Goal: Task Accomplishment & Management: Use online tool/utility

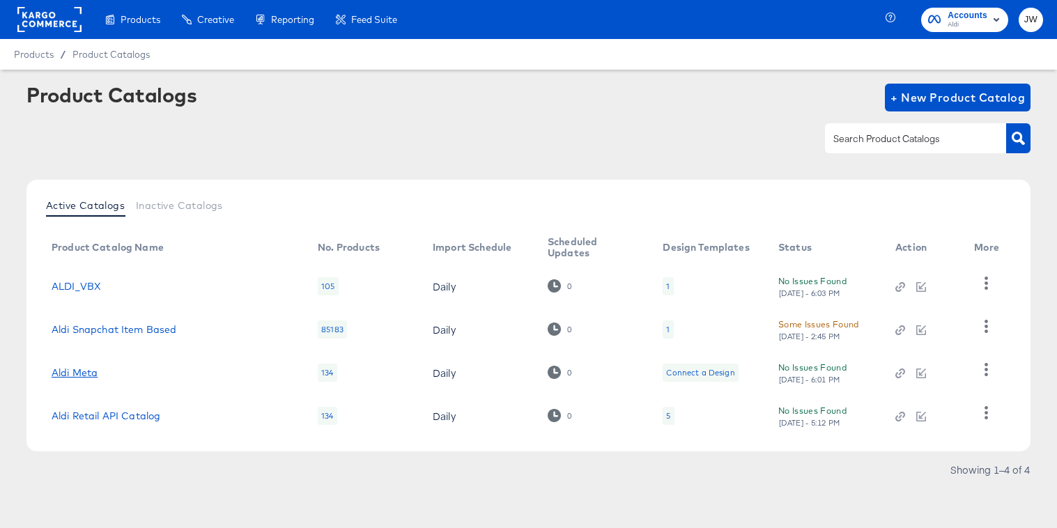
click at [56, 373] on link "Aldi Meta" at bounding box center [75, 372] width 46 height 11
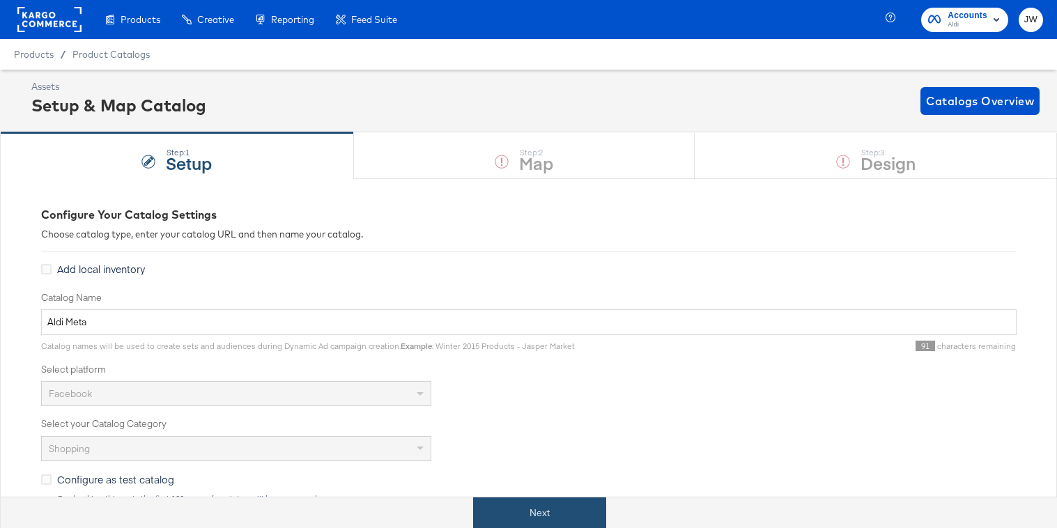
click at [543, 503] on button "Next" at bounding box center [539, 512] width 133 height 31
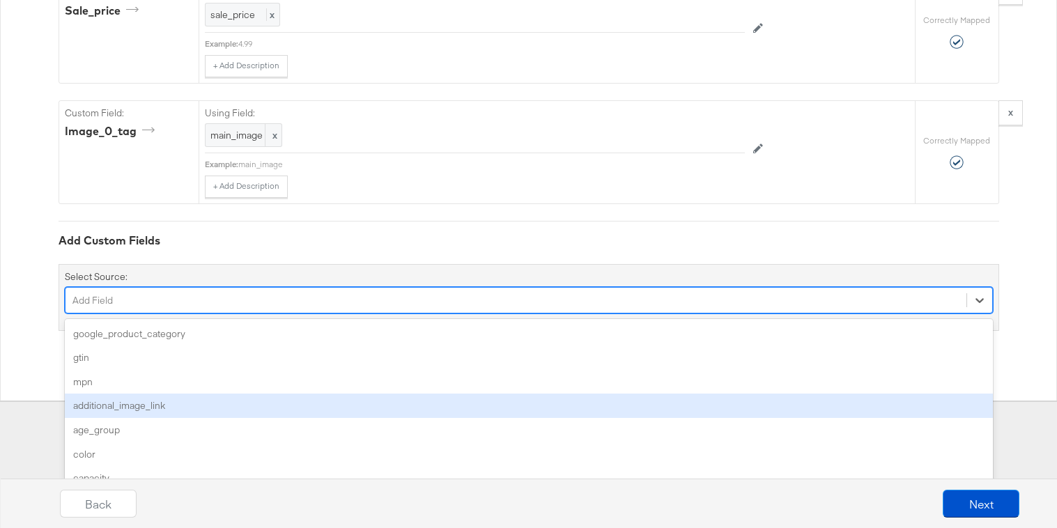
click at [328, 314] on div "option additional_image_link focused, 4 of 170. 170 results available. Use Up a…" at bounding box center [529, 300] width 928 height 26
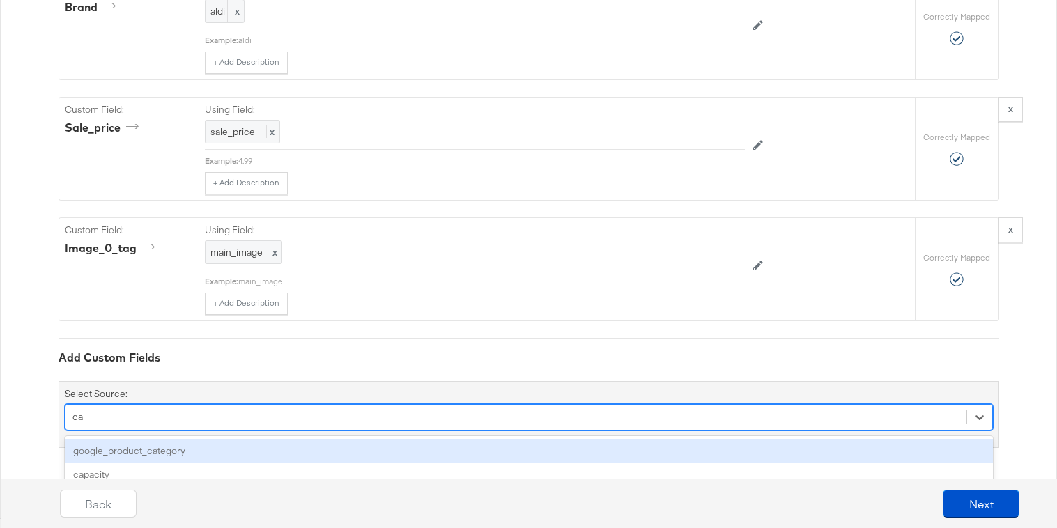
scroll to position [1310, 0]
type input "cate"
click at [310, 443] on div "google_product_category" at bounding box center [529, 451] width 928 height 24
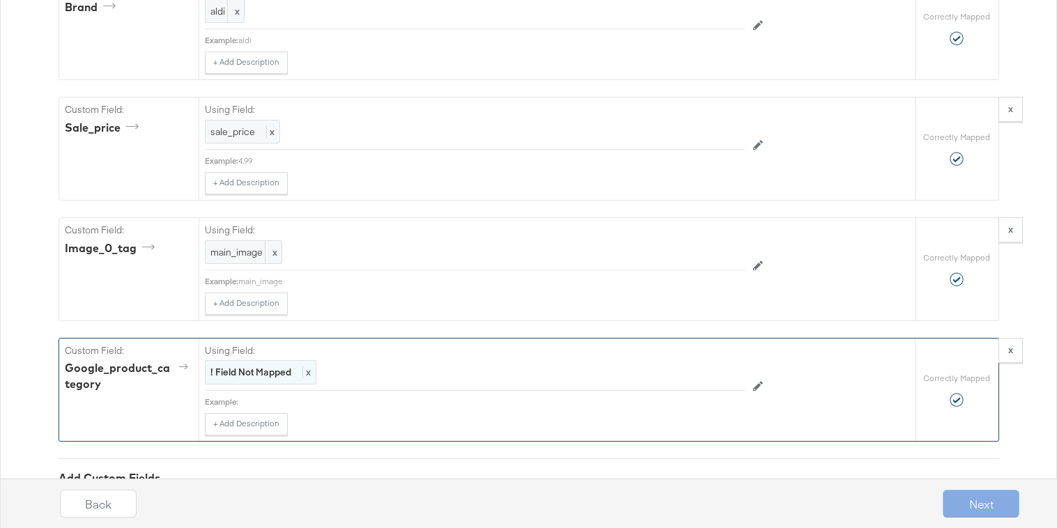
click at [249, 373] on strong "! Field Not Mapped" at bounding box center [250, 372] width 81 height 13
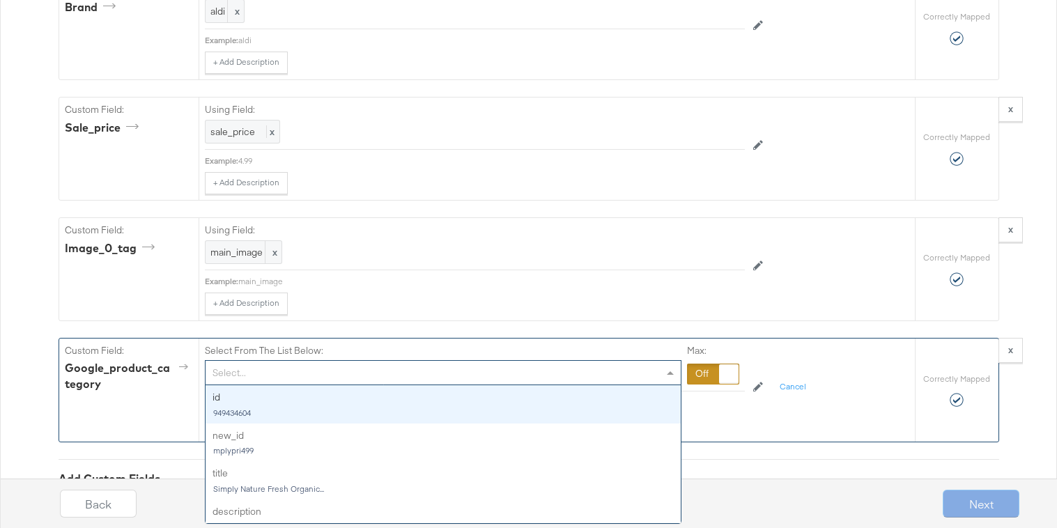
click at [249, 373] on div "Select..." at bounding box center [443, 373] width 475 height 24
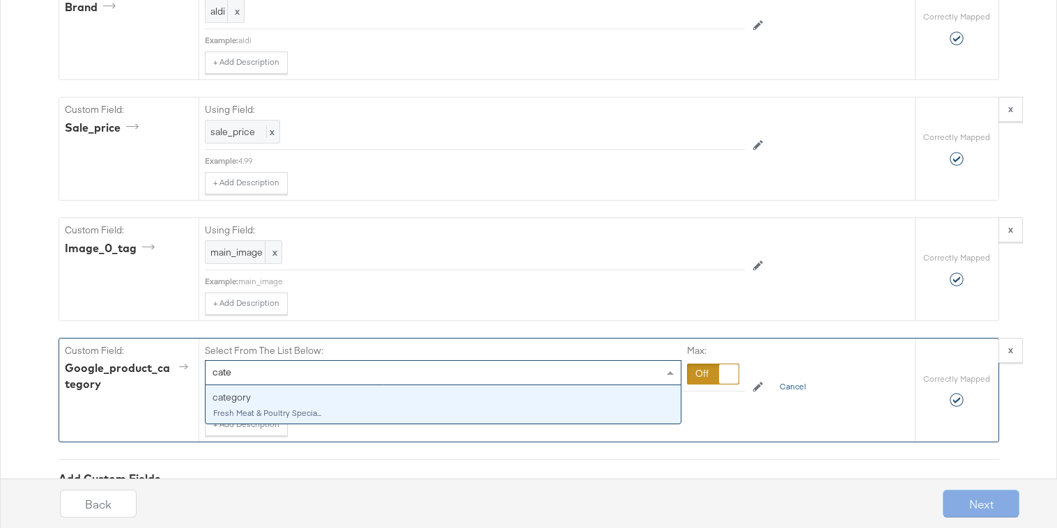
type input "cate"
click at [803, 387] on button "Cancel" at bounding box center [792, 387] width 43 height 22
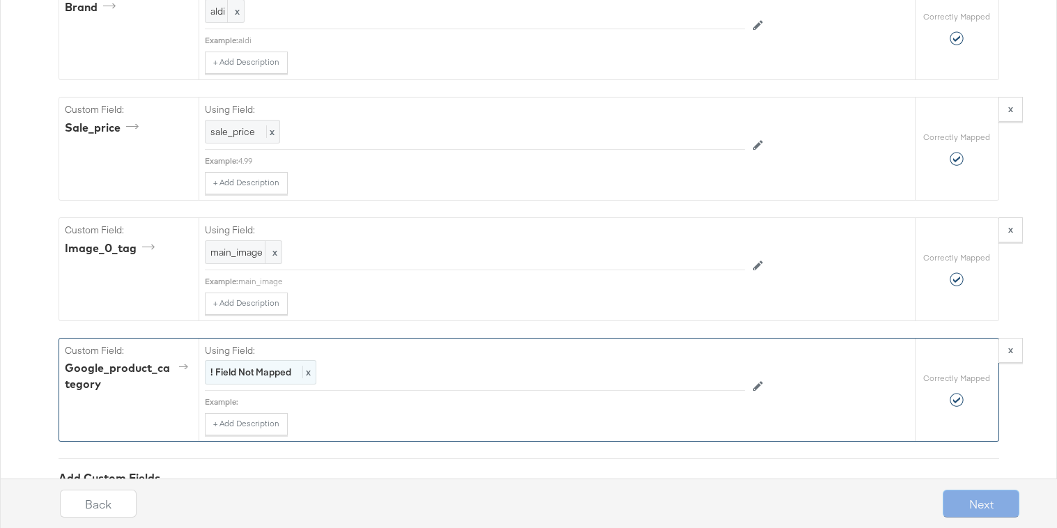
click at [310, 378] on span "x" at bounding box center [306, 372] width 8 height 13
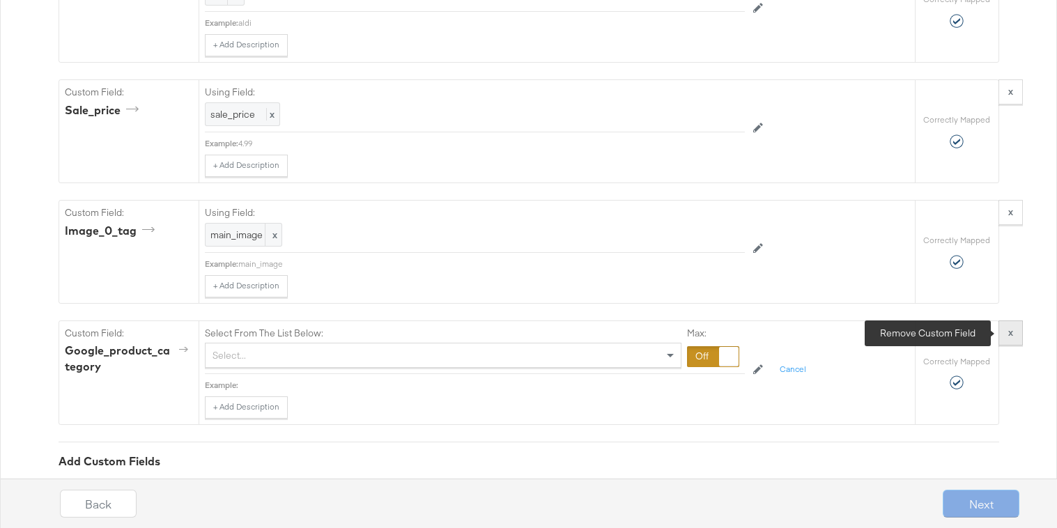
click at [1017, 327] on button "x" at bounding box center [1010, 332] width 24 height 25
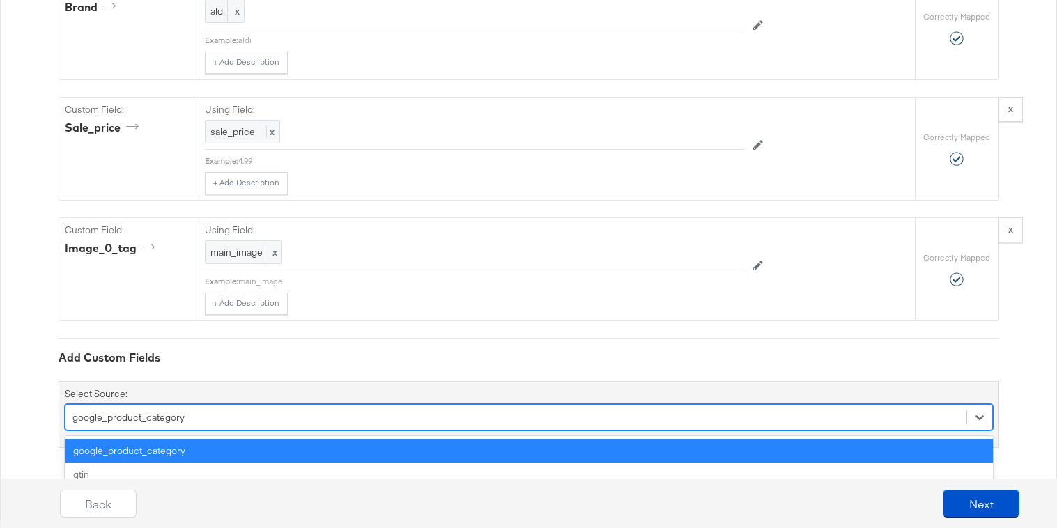
scroll to position [1427, 0]
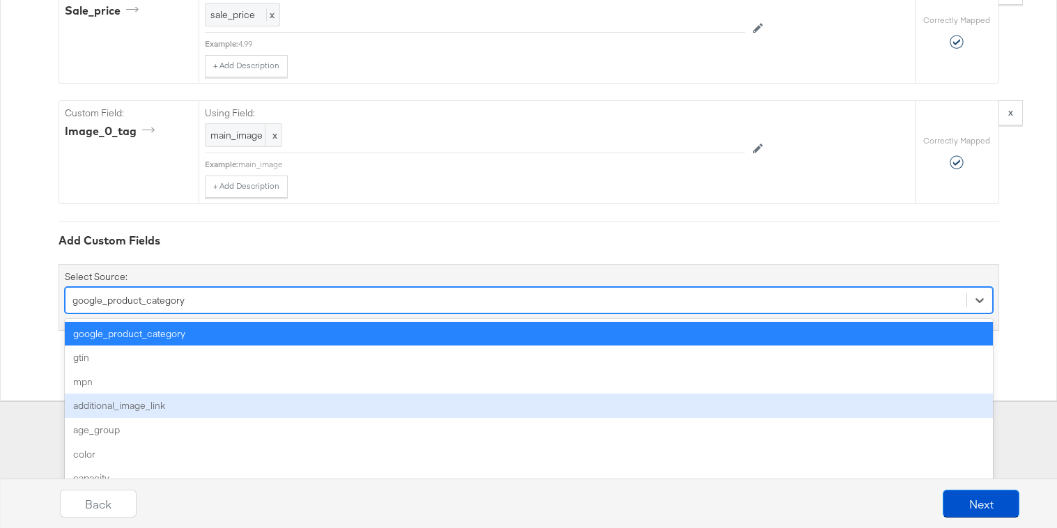
click at [503, 314] on div "option google_product_category, selected. option additional_image_link focused,…" at bounding box center [529, 300] width 928 height 26
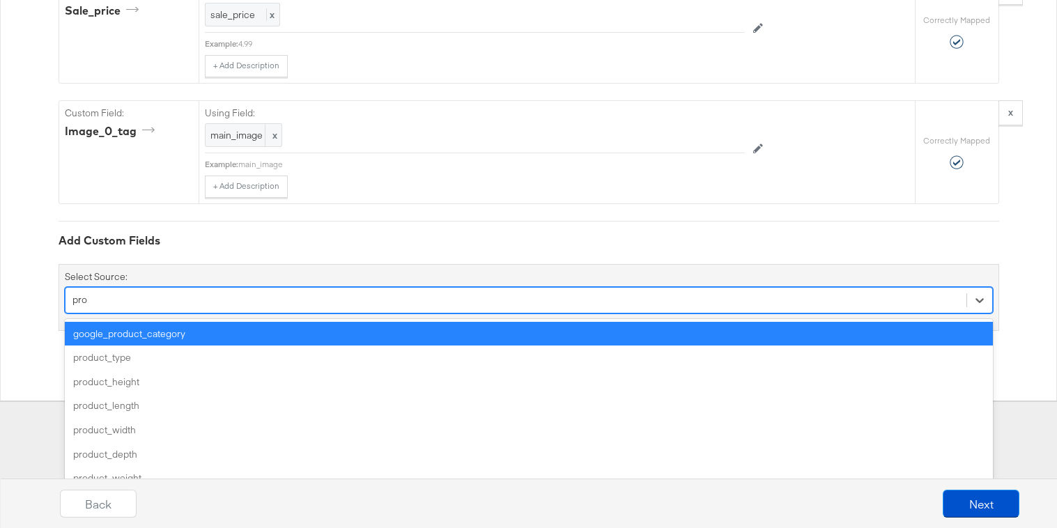
type input "prod"
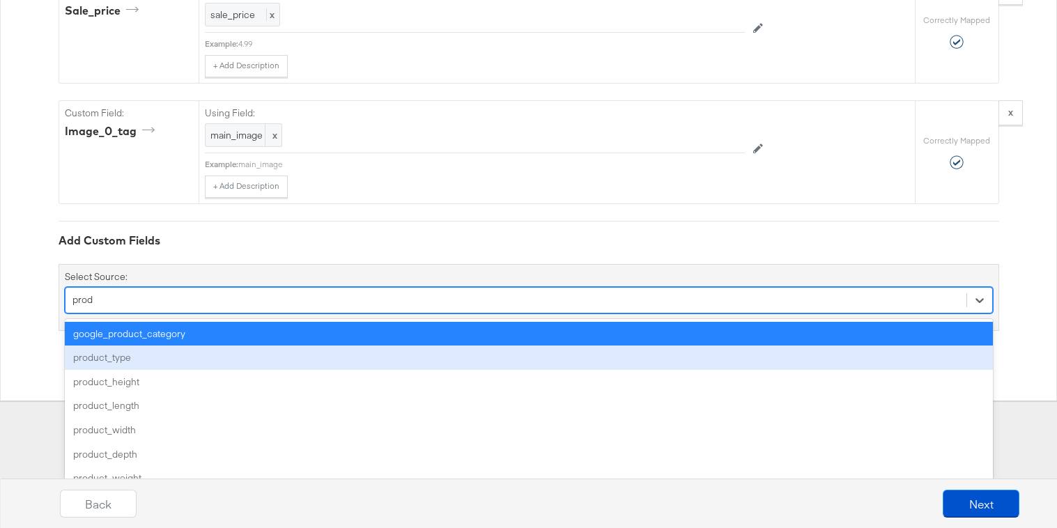
click at [483, 360] on div "product_type" at bounding box center [529, 358] width 928 height 24
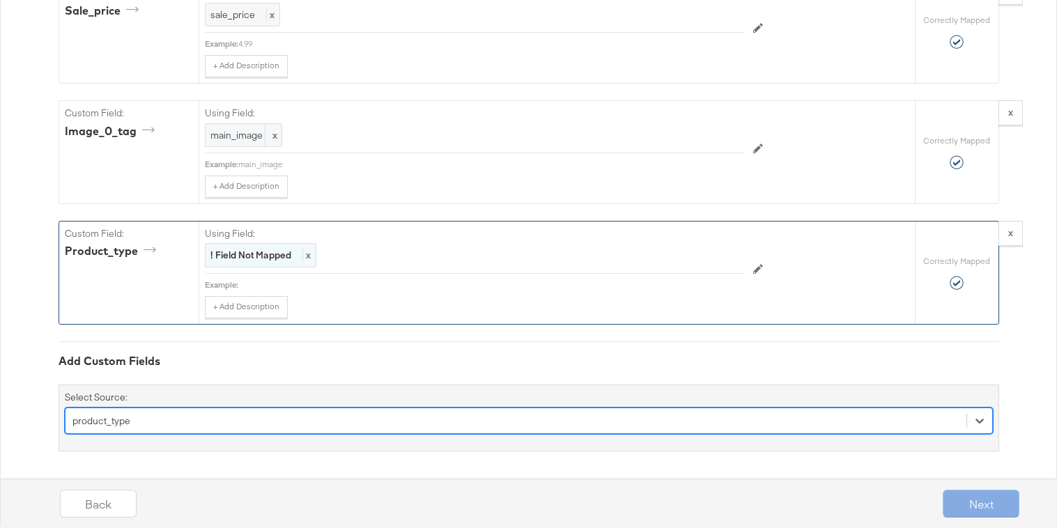
click at [282, 251] on strong "! Field Not Mapped" at bounding box center [250, 255] width 81 height 13
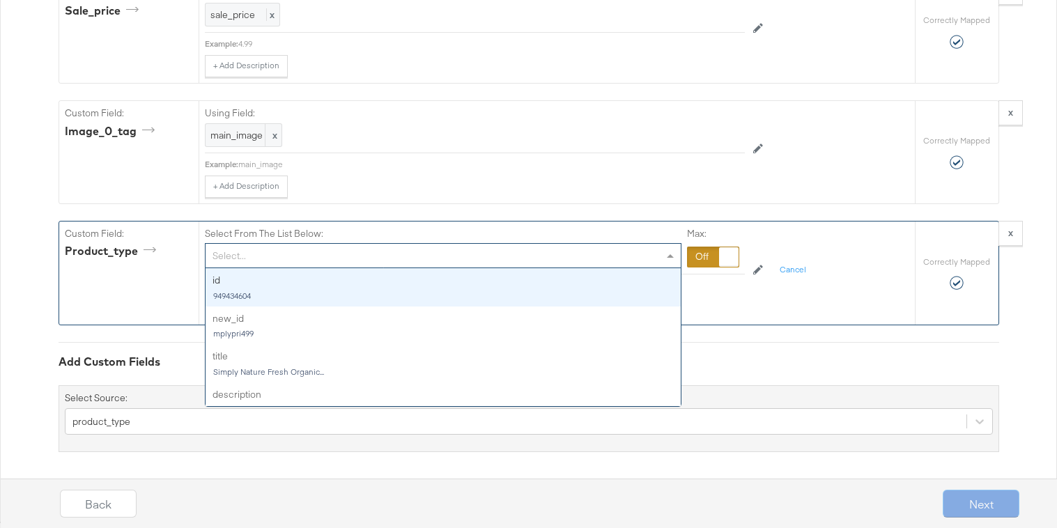
click at [282, 255] on div "Select..." at bounding box center [443, 256] width 475 height 24
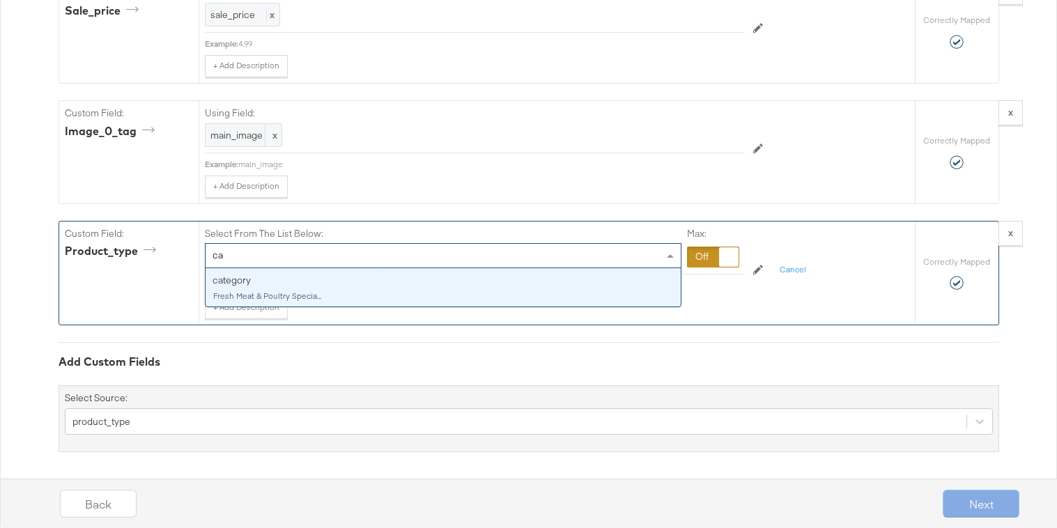
type input "cat"
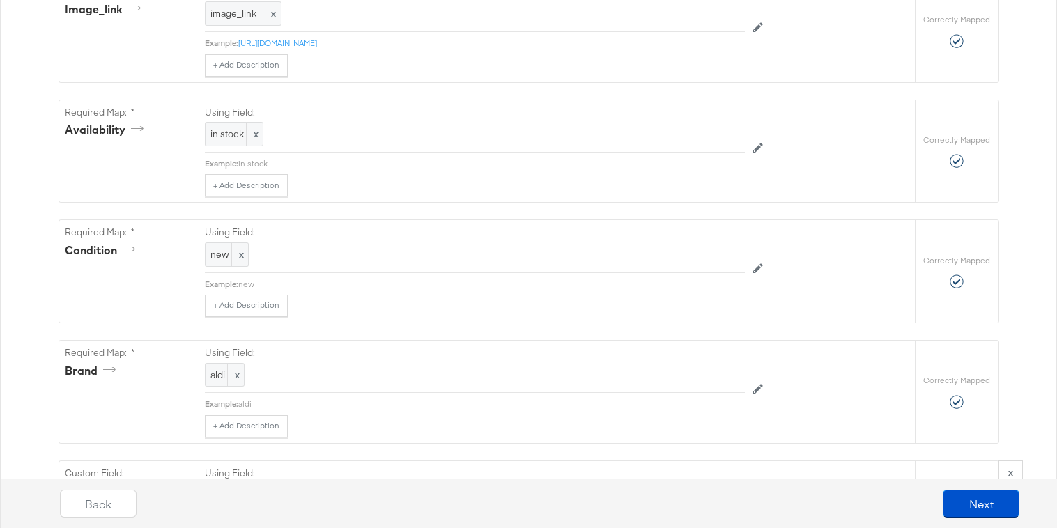
scroll to position [895, 0]
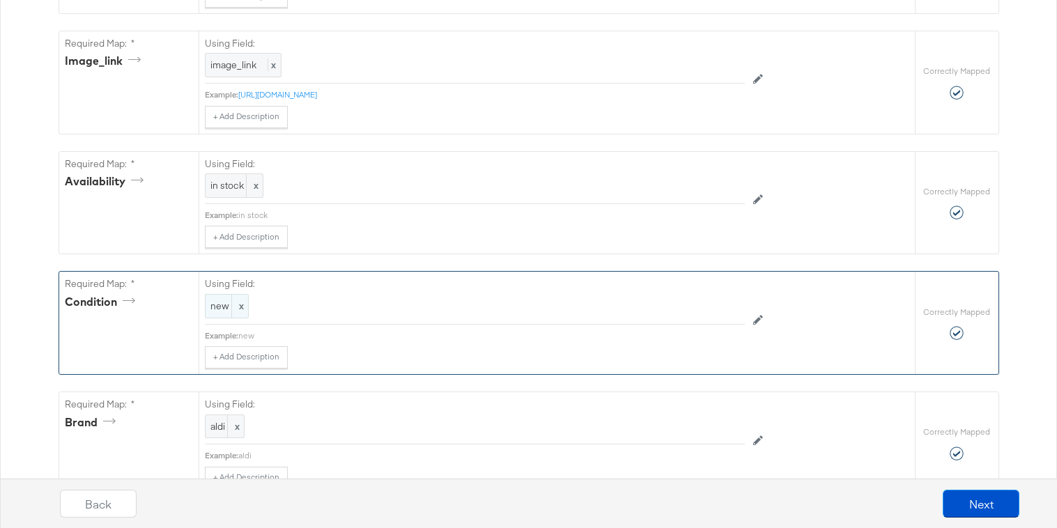
click at [233, 307] on span "x" at bounding box center [239, 306] width 17 height 23
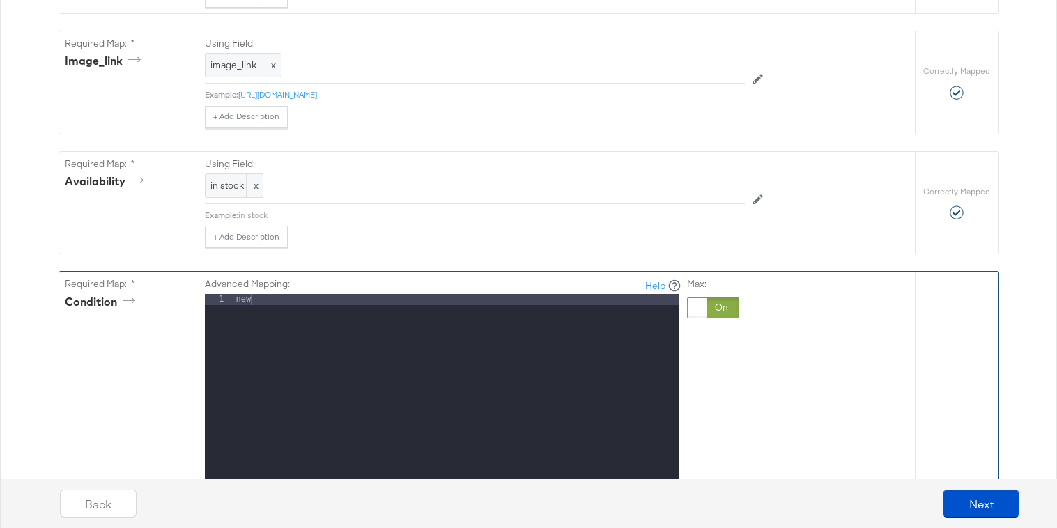
click at [708, 307] on div at bounding box center [713, 307] width 52 height 21
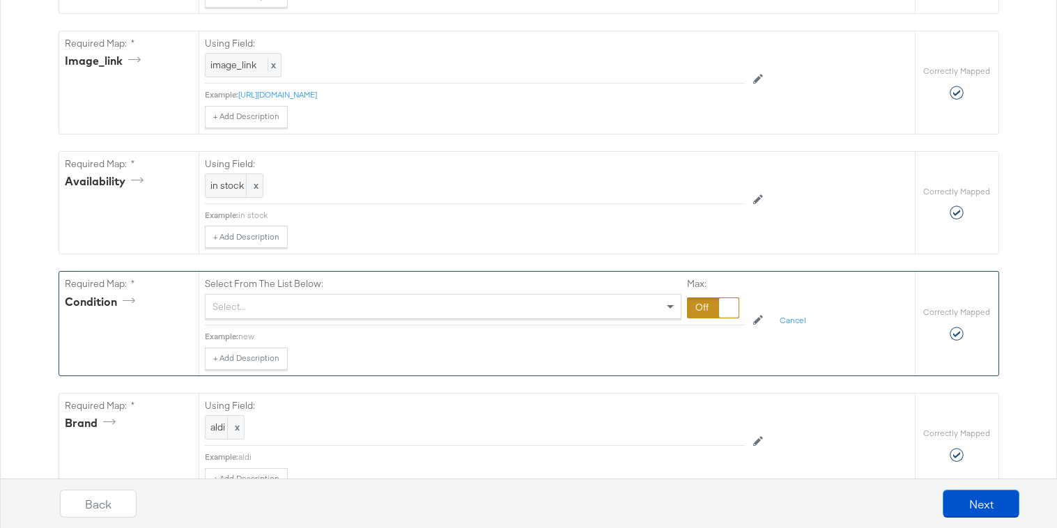
click at [628, 304] on div "Select..." at bounding box center [443, 307] width 475 height 24
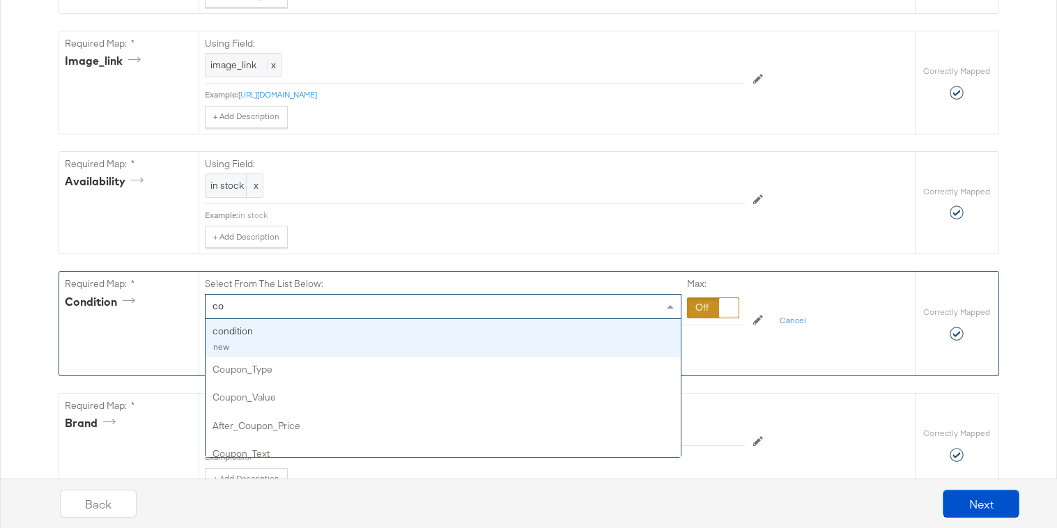
type input "con"
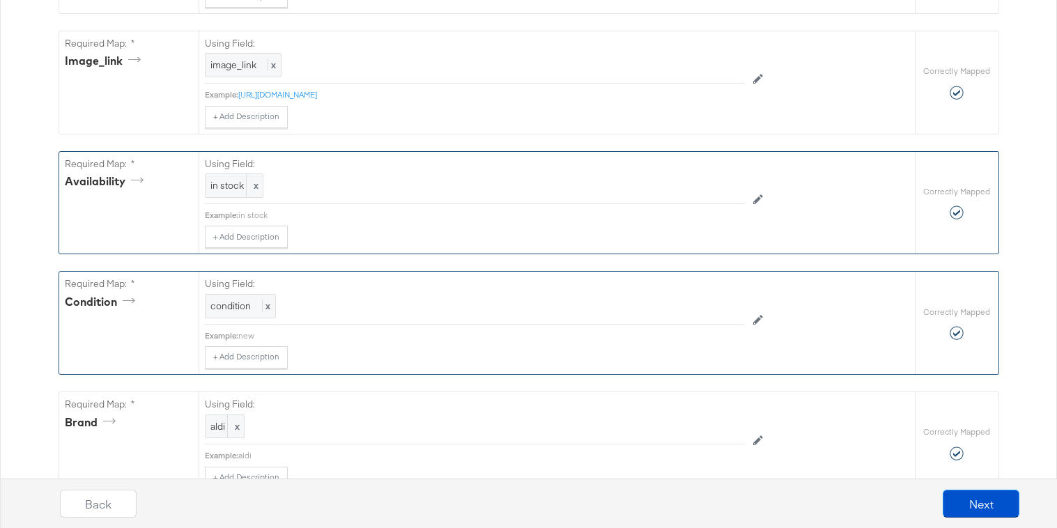
click at [757, 196] on icon at bounding box center [758, 199] width 10 height 10
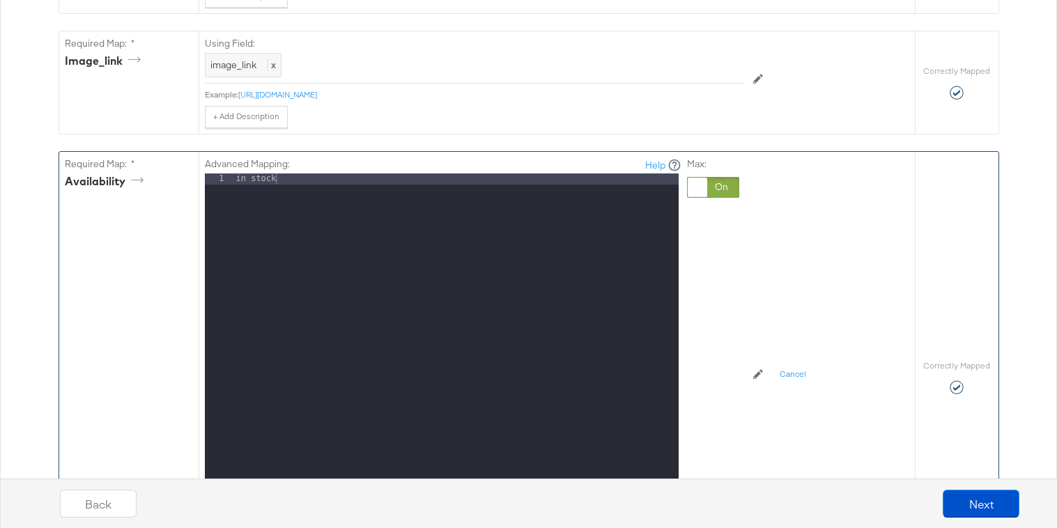
click at [722, 192] on div at bounding box center [713, 187] width 52 height 21
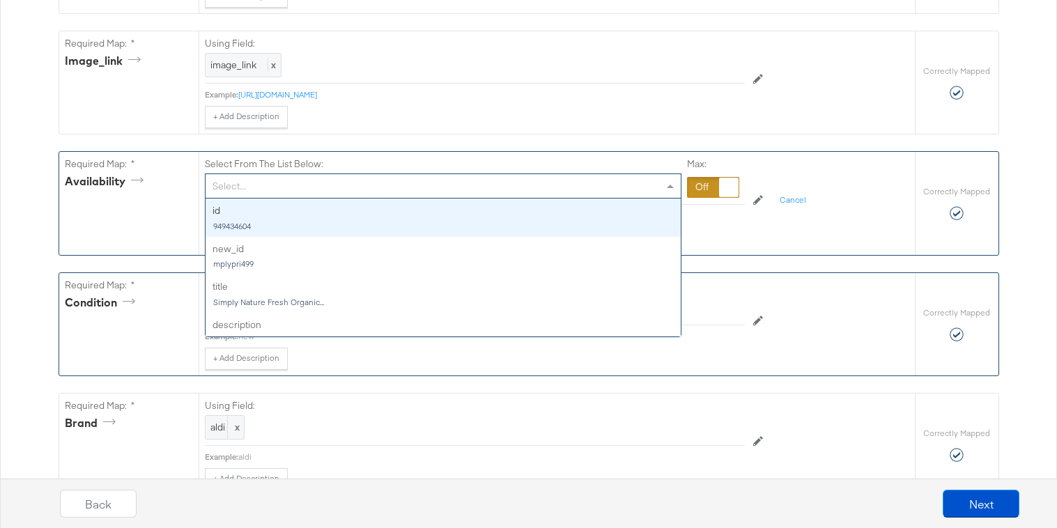
click at [633, 192] on div "Select..." at bounding box center [443, 186] width 475 height 24
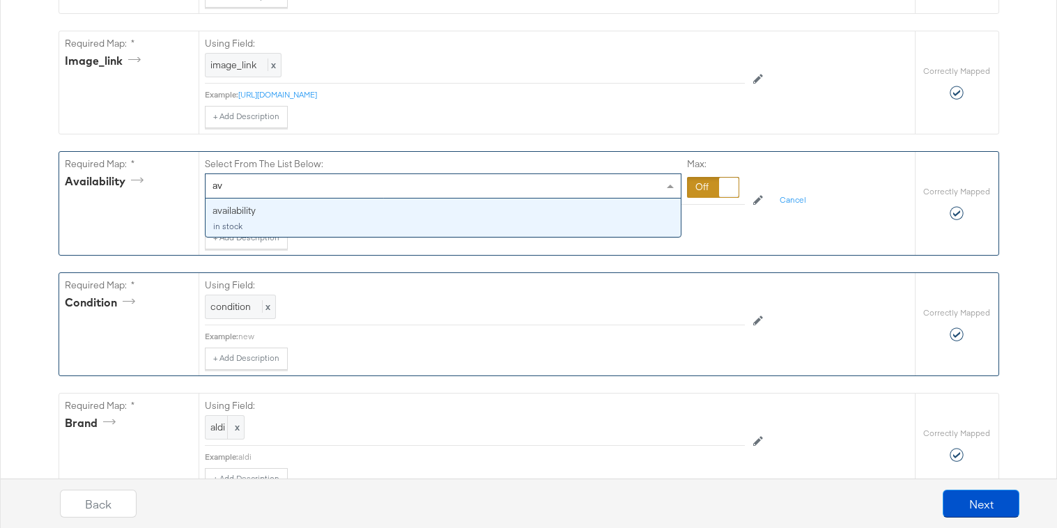
type input "ava"
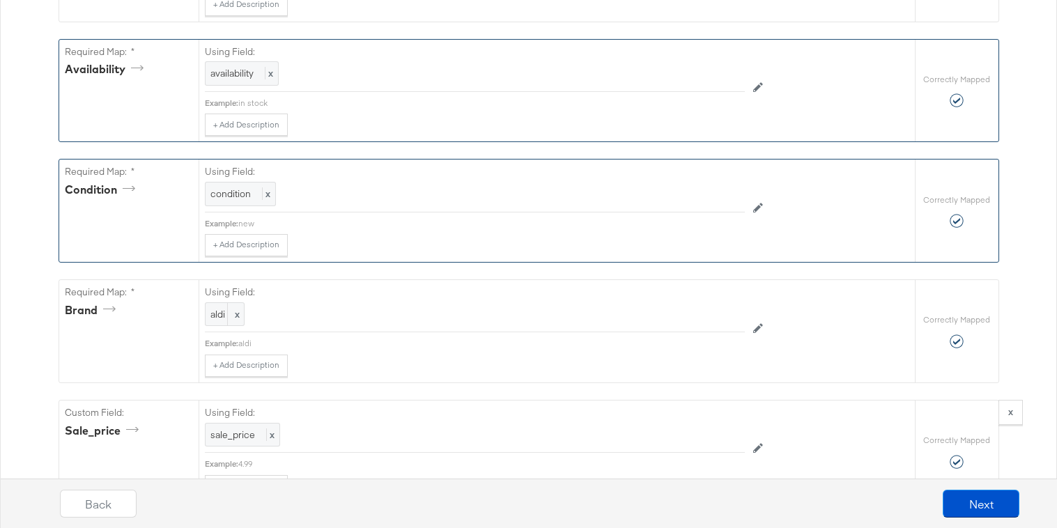
scroll to position [1430, 0]
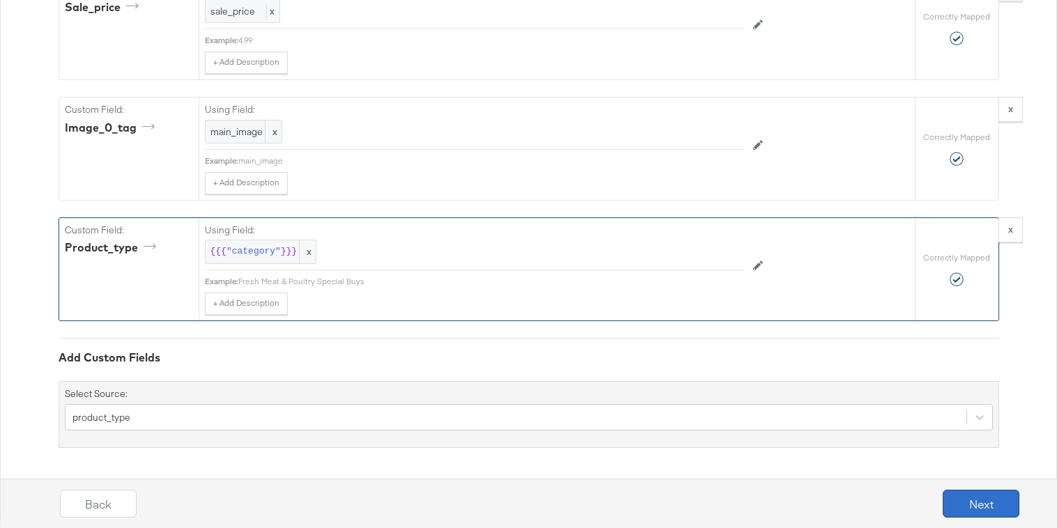
click at [963, 508] on button "Next" at bounding box center [981, 504] width 77 height 28
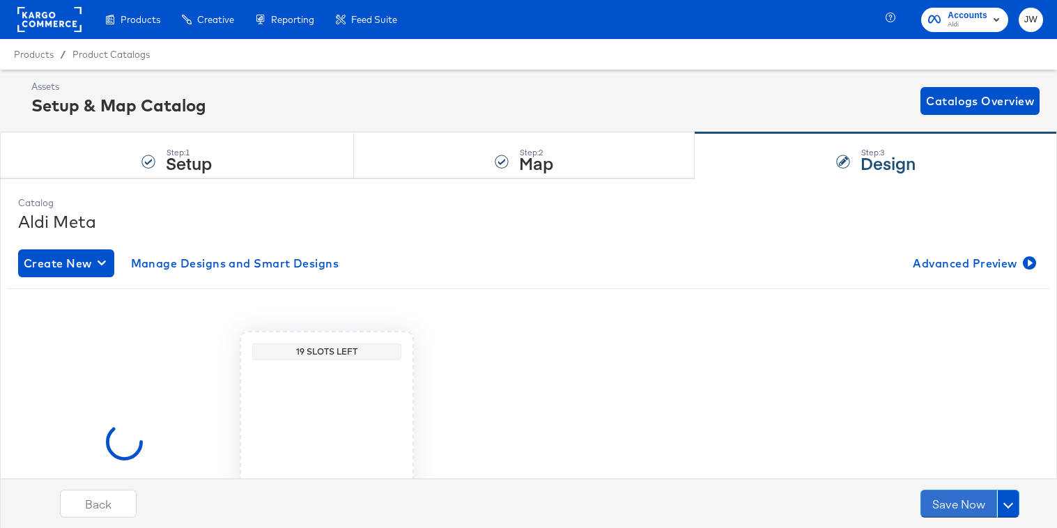
click at [963, 508] on button "Save Now" at bounding box center [958, 504] width 77 height 28
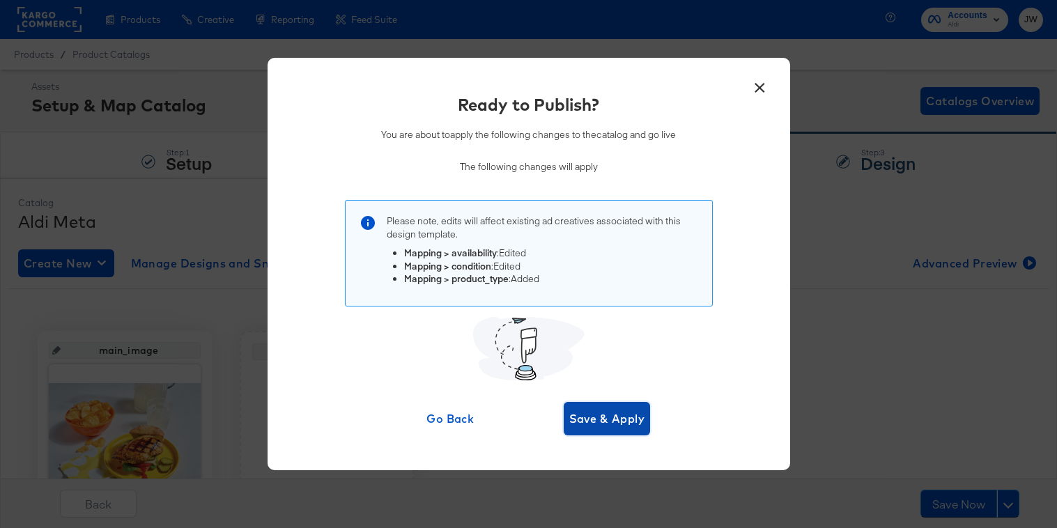
click at [597, 432] on button "Save & Apply" at bounding box center [607, 418] width 87 height 33
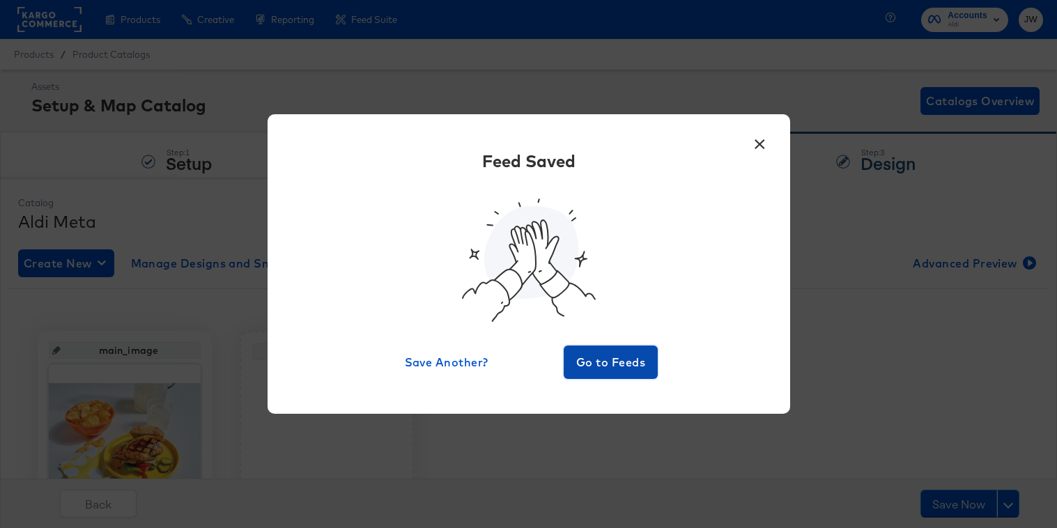
click at [605, 364] on span "Go to Feeds" at bounding box center [611, 363] width 84 height 20
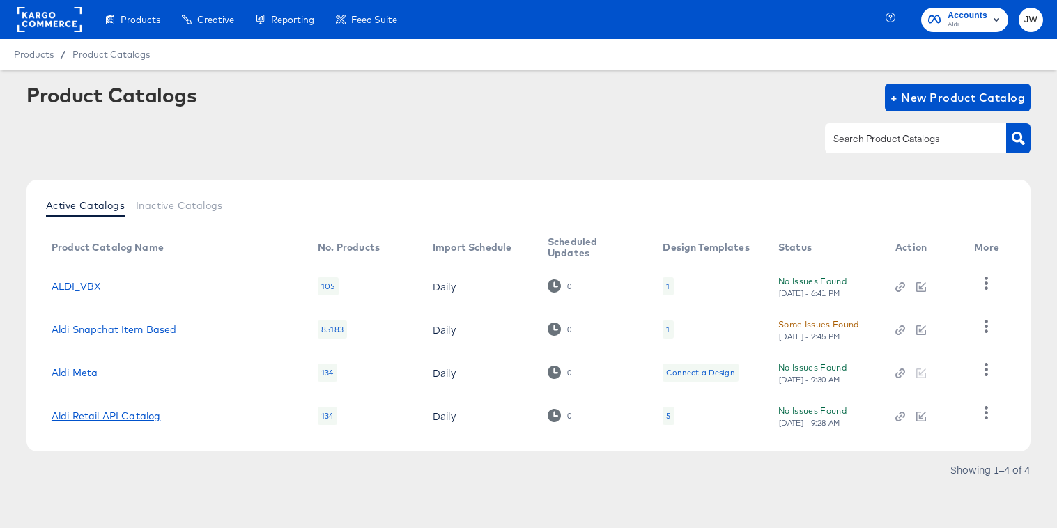
click at [139, 413] on link "Aldi Retail API Catalog" at bounding box center [106, 415] width 109 height 11
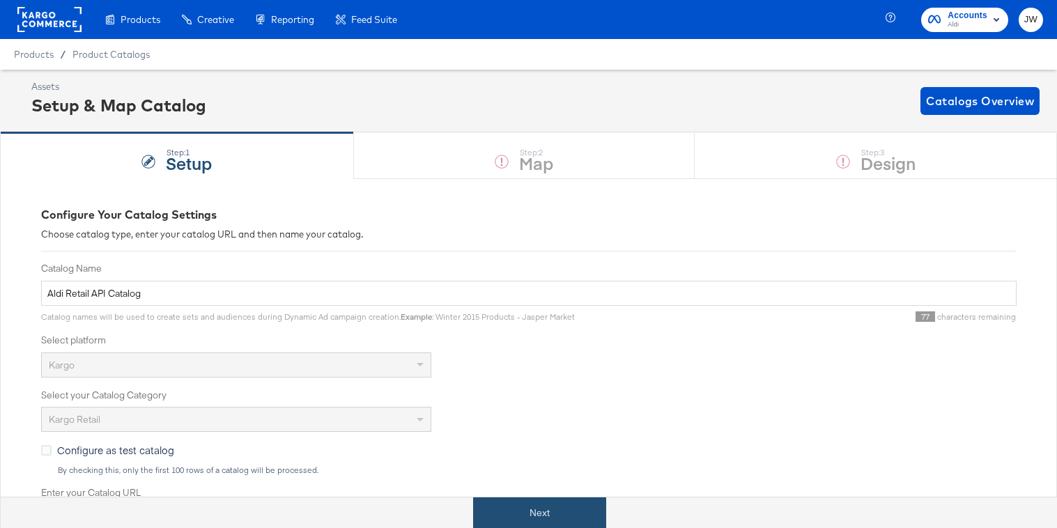
click at [527, 513] on button "Next" at bounding box center [539, 512] width 133 height 31
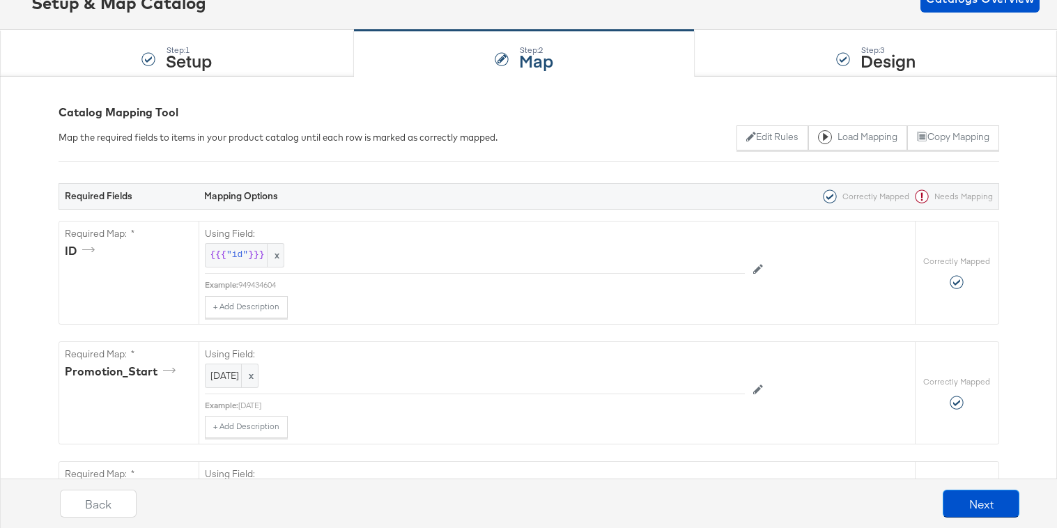
scroll to position [130, 0]
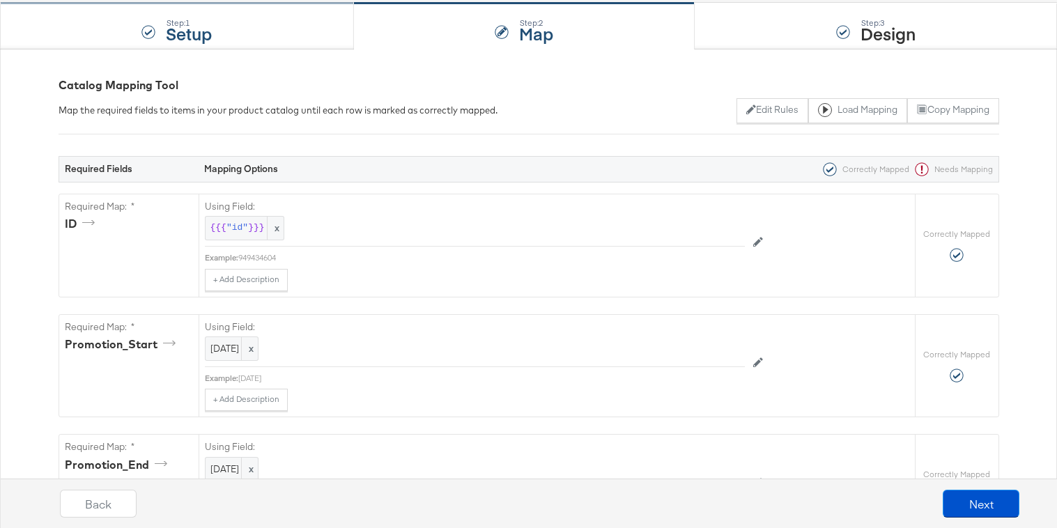
click at [245, 14] on div "Step: 1 Setup" at bounding box center [177, 26] width 354 height 46
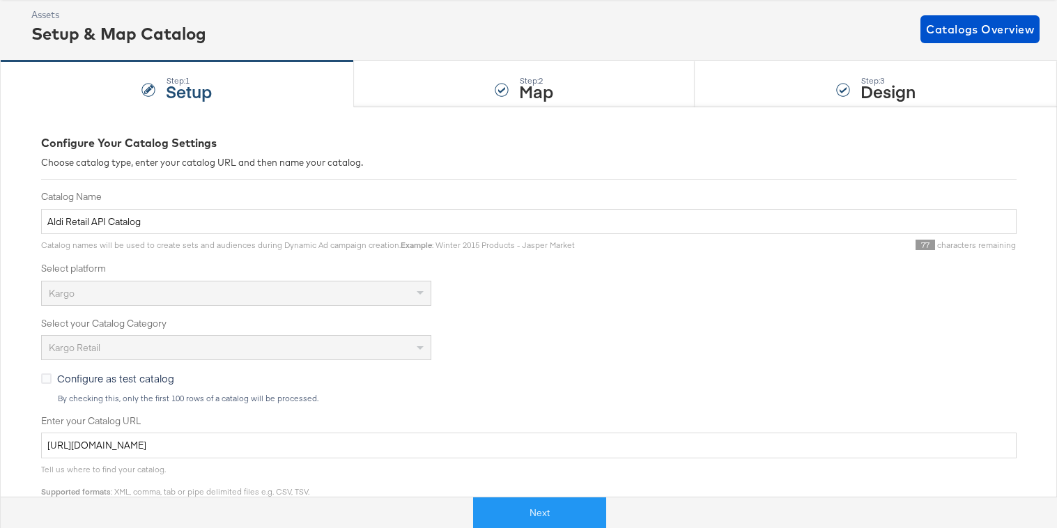
scroll to position [185, 0]
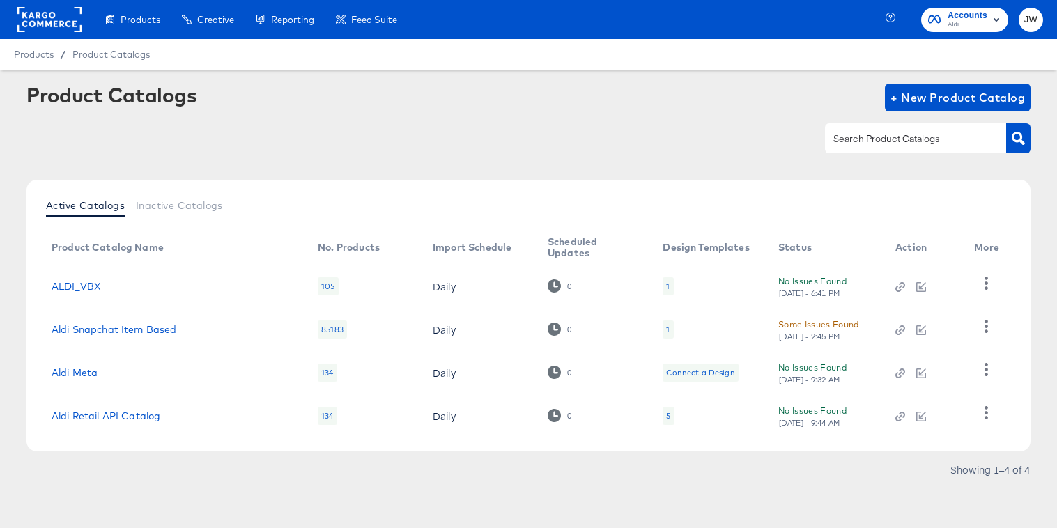
click at [135, 408] on td "Aldi Retail API Catalog" at bounding box center [173, 415] width 266 height 43
click at [135, 415] on link "Aldi Retail API Catalog" at bounding box center [106, 415] width 109 height 11
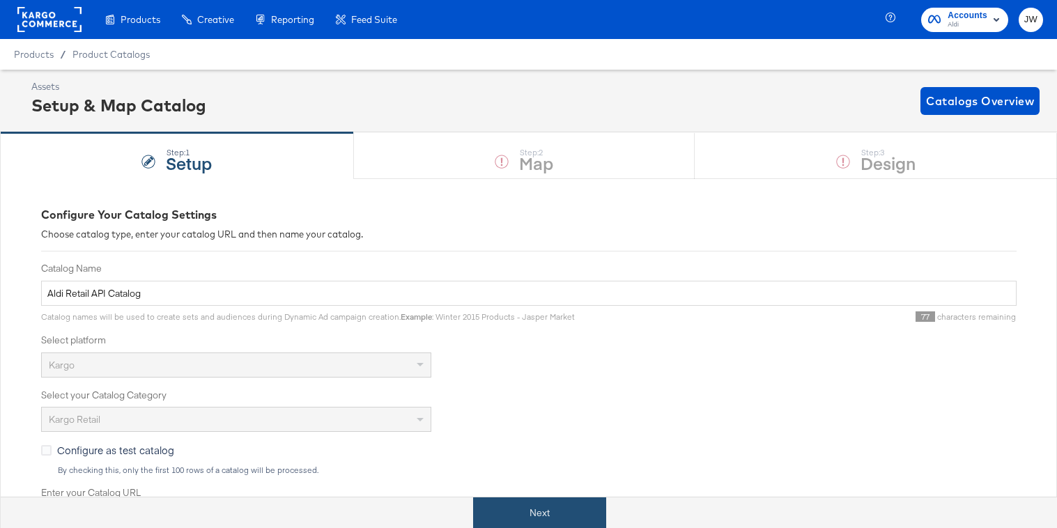
click at [501, 502] on button "Next" at bounding box center [539, 512] width 133 height 31
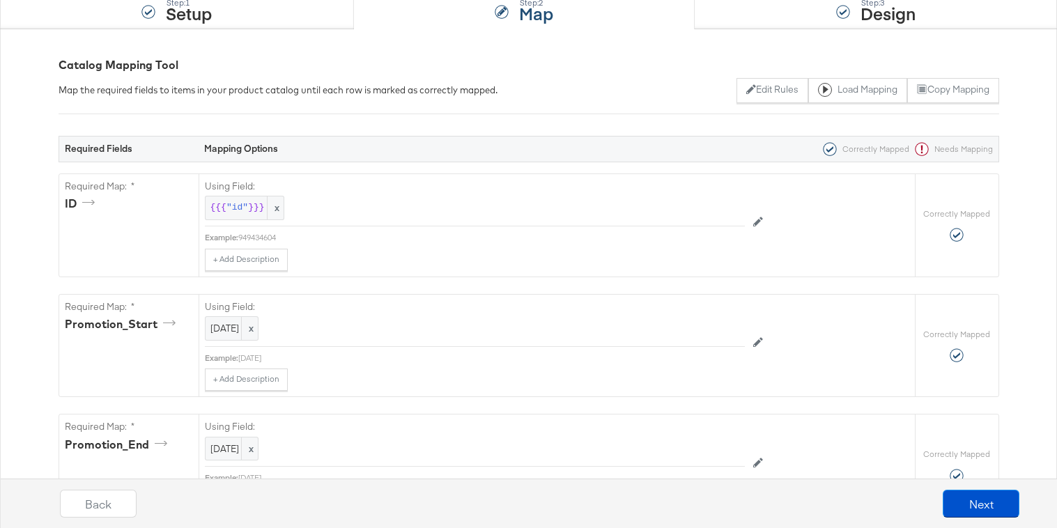
scroll to position [223, 0]
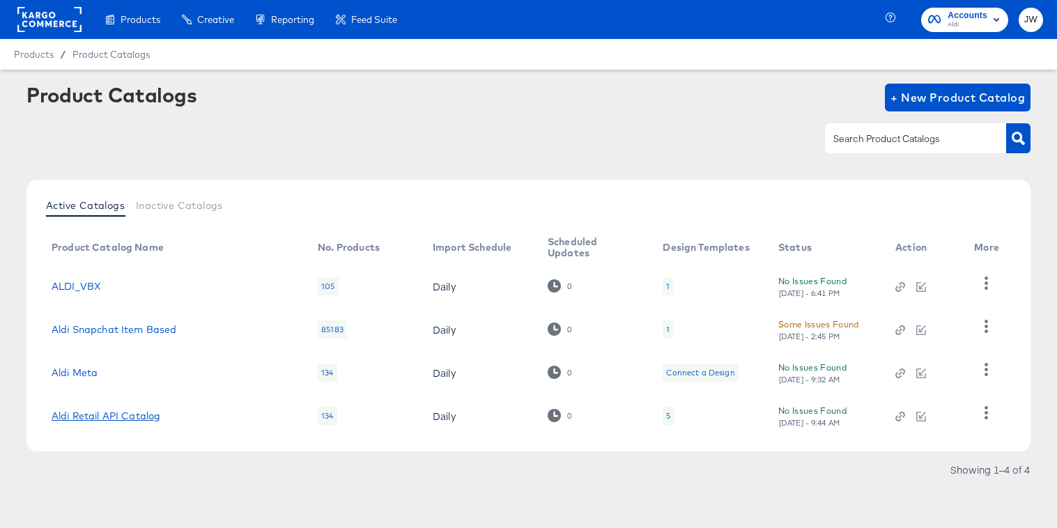
click at [110, 415] on link "Aldi Retail API Catalog" at bounding box center [106, 415] width 109 height 11
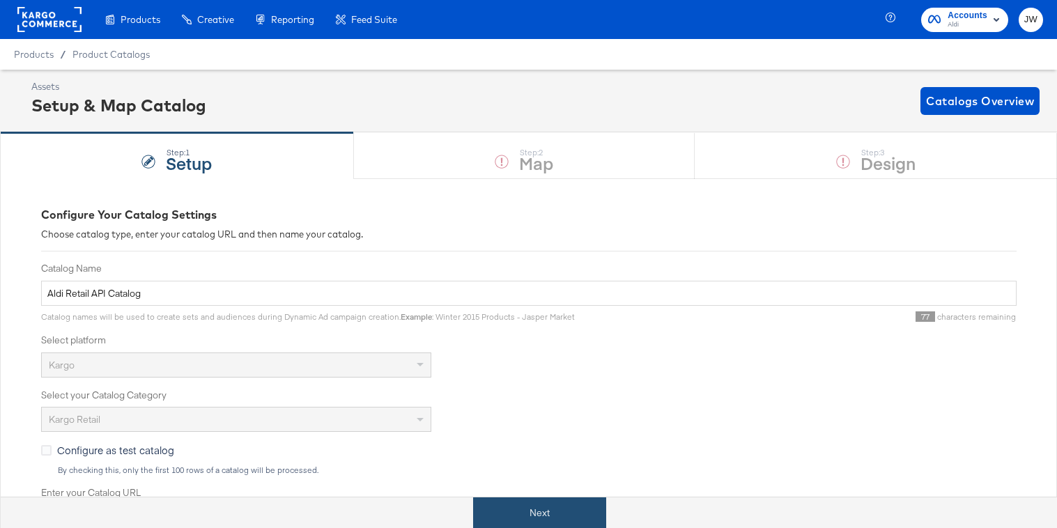
click at [504, 507] on button "Next" at bounding box center [539, 512] width 133 height 31
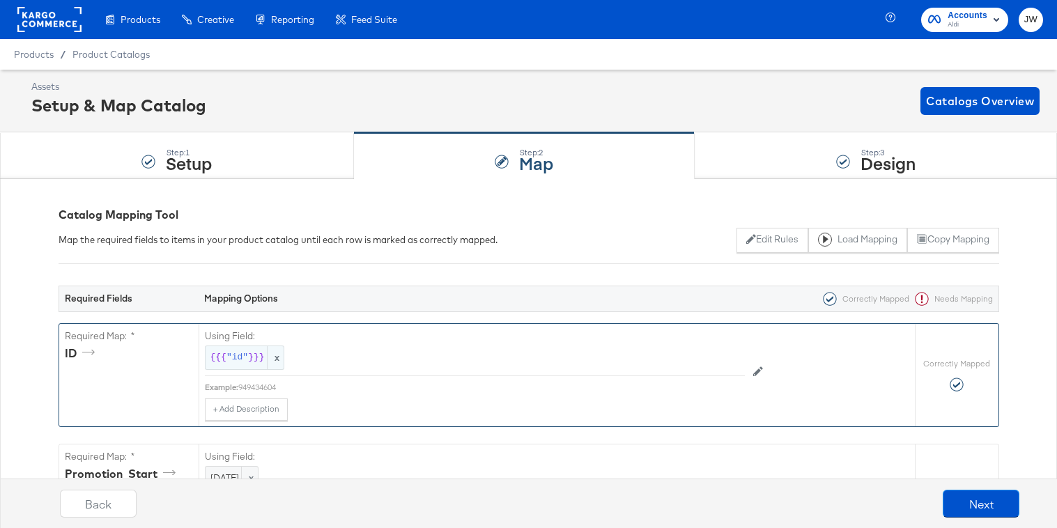
click at [227, 347] on div "{{{ "id" }}} x" at bounding box center [244, 358] width 79 height 24
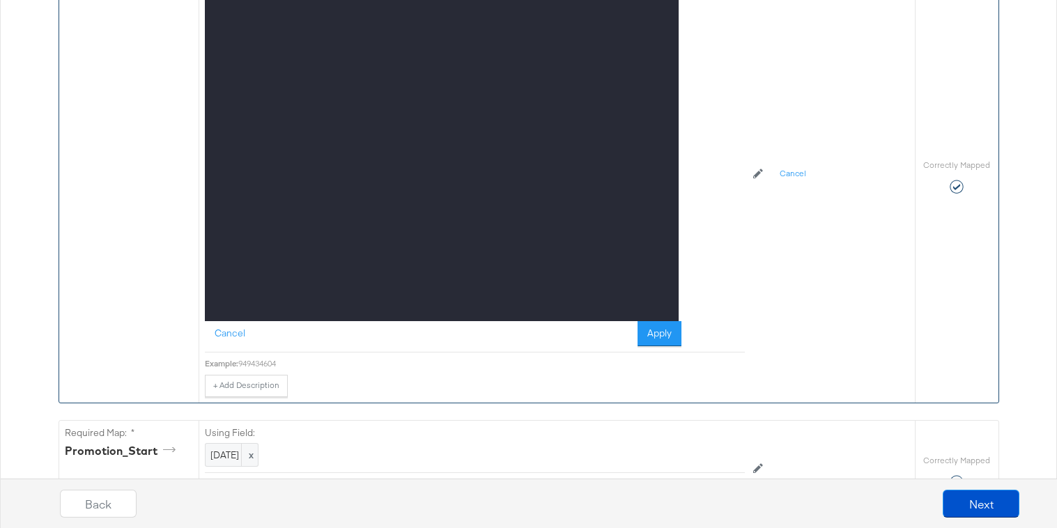
scroll to position [405, 0]
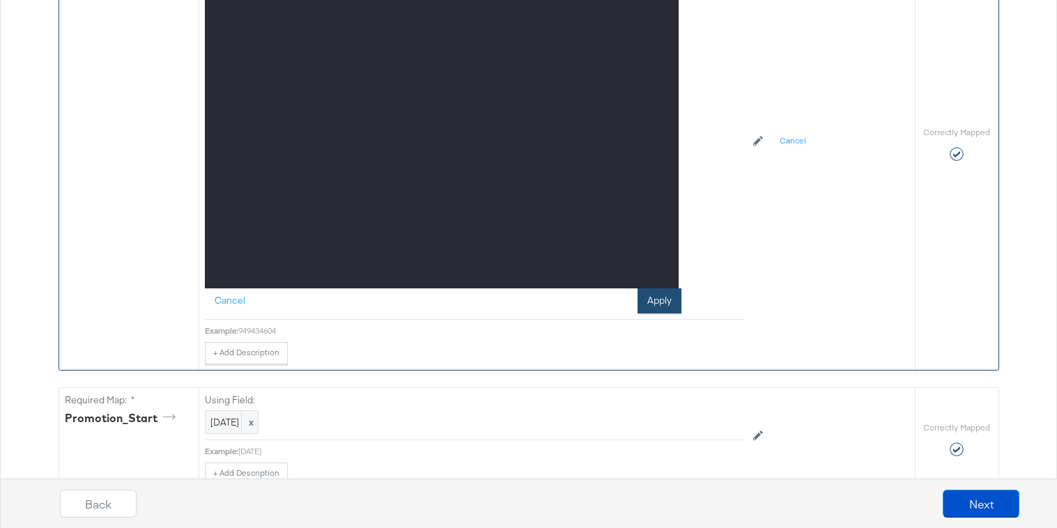
click at [656, 298] on button "Apply" at bounding box center [659, 300] width 44 height 25
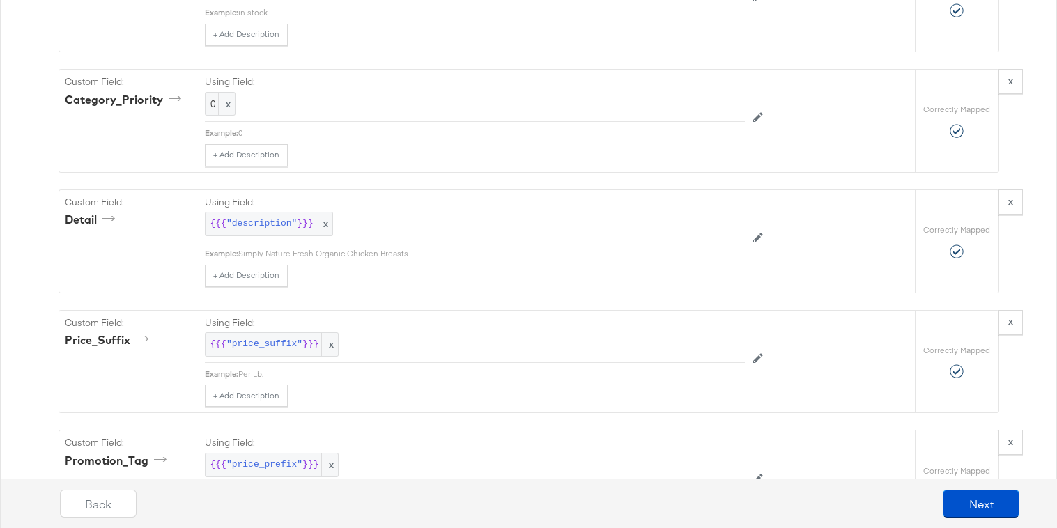
scroll to position [1479, 0]
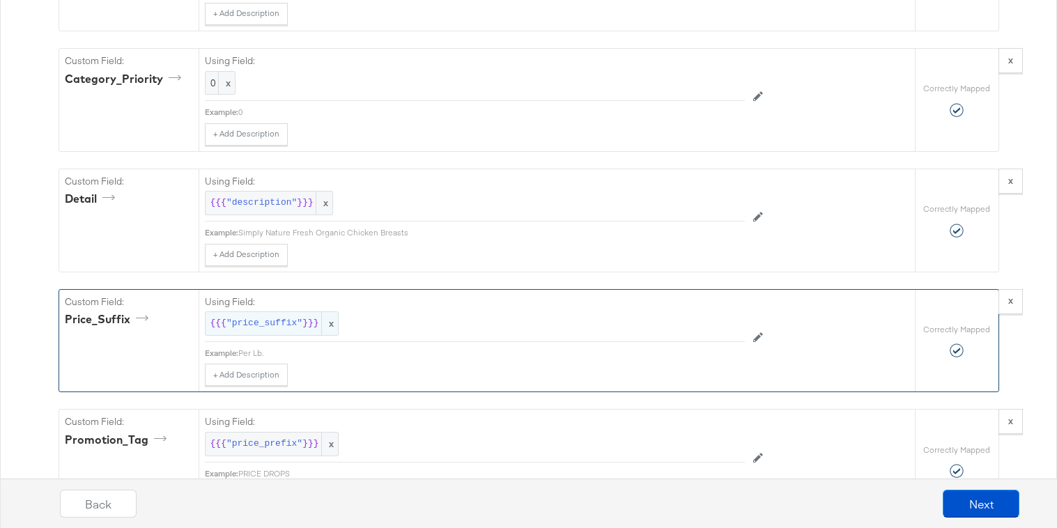
click at [248, 314] on div "{{{ "price_suffix" }}} x" at bounding box center [272, 323] width 134 height 24
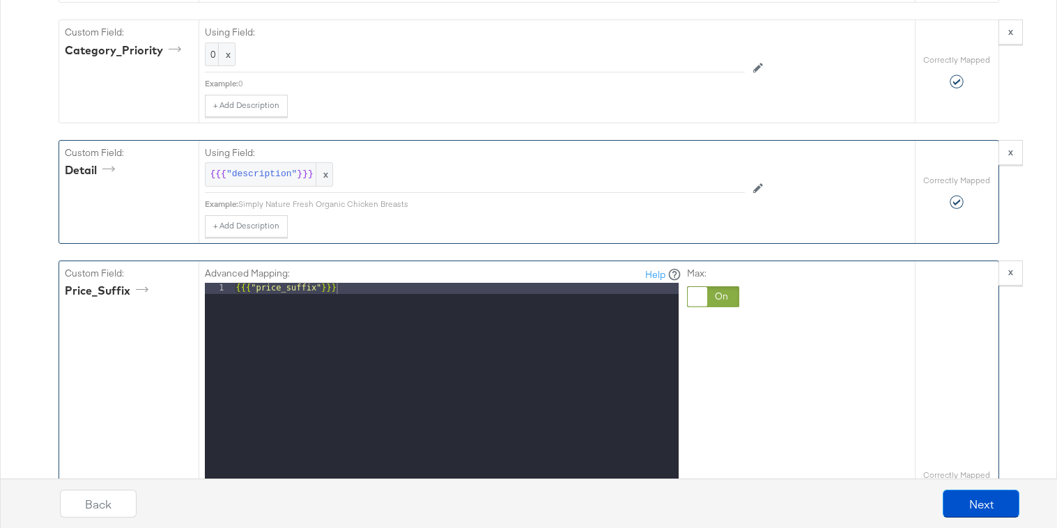
scroll to position [1512, 0]
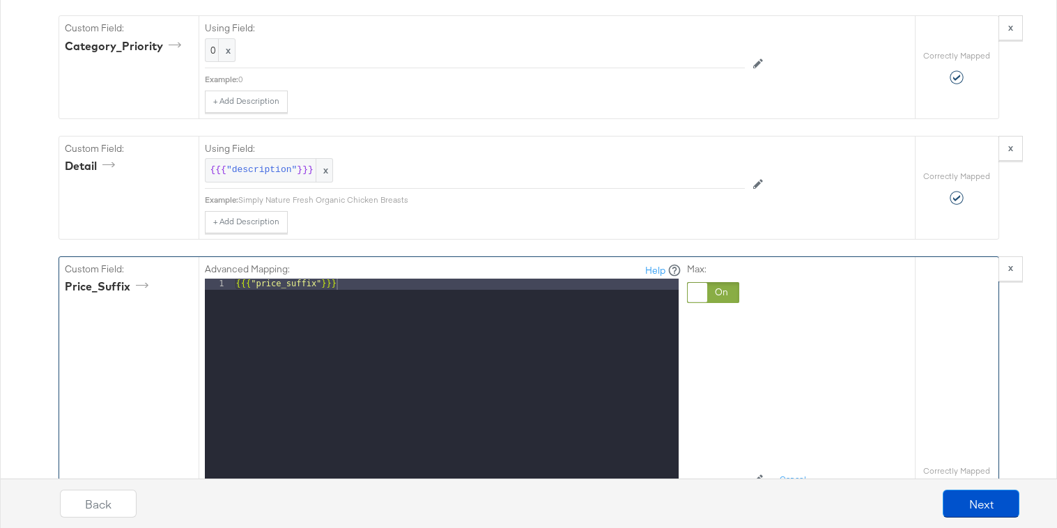
click at [706, 300] on div at bounding box center [713, 292] width 52 height 21
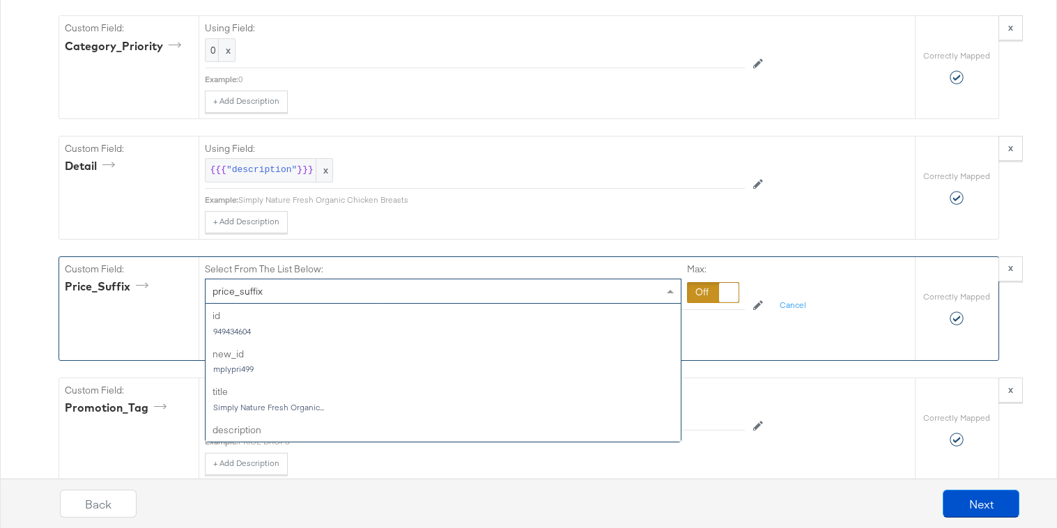
click at [434, 296] on div "price_suffix" at bounding box center [443, 291] width 475 height 24
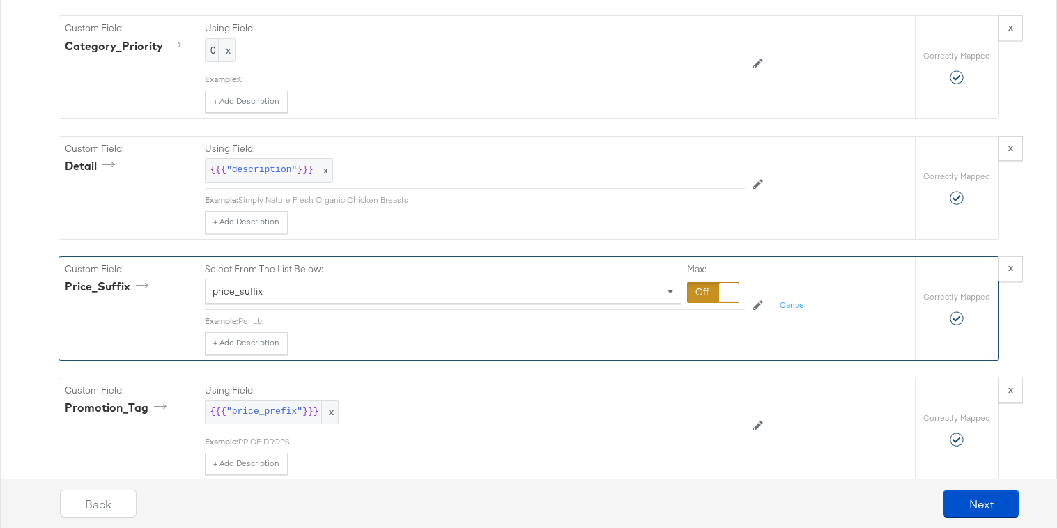
click at [711, 288] on div at bounding box center [713, 292] width 52 height 21
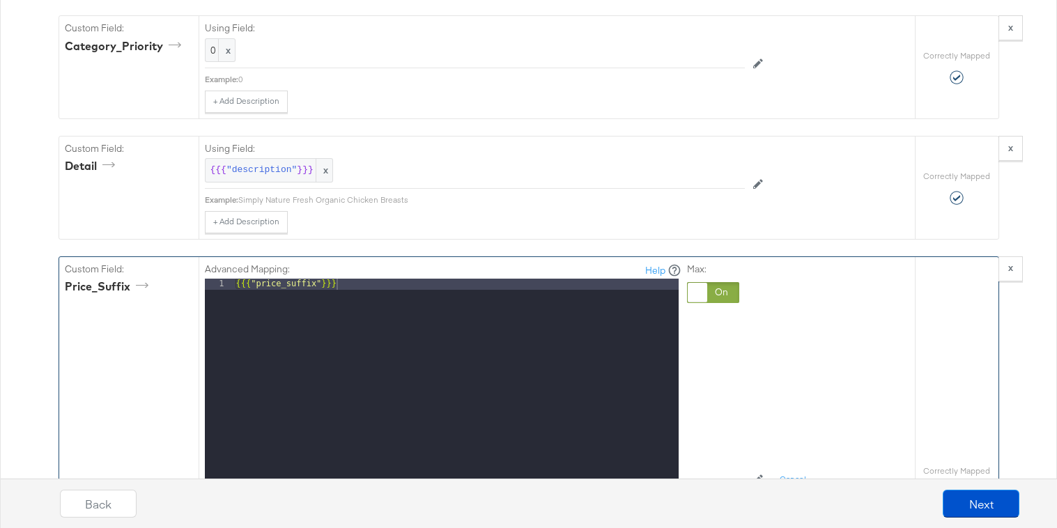
click at [563, 290] on div "{{{ "price_suffix" }}}" at bounding box center [455, 464] width 445 height 371
click at [442, 287] on div "replace price_suffix in="+" out="replacement"" at bounding box center [455, 464] width 445 height 371
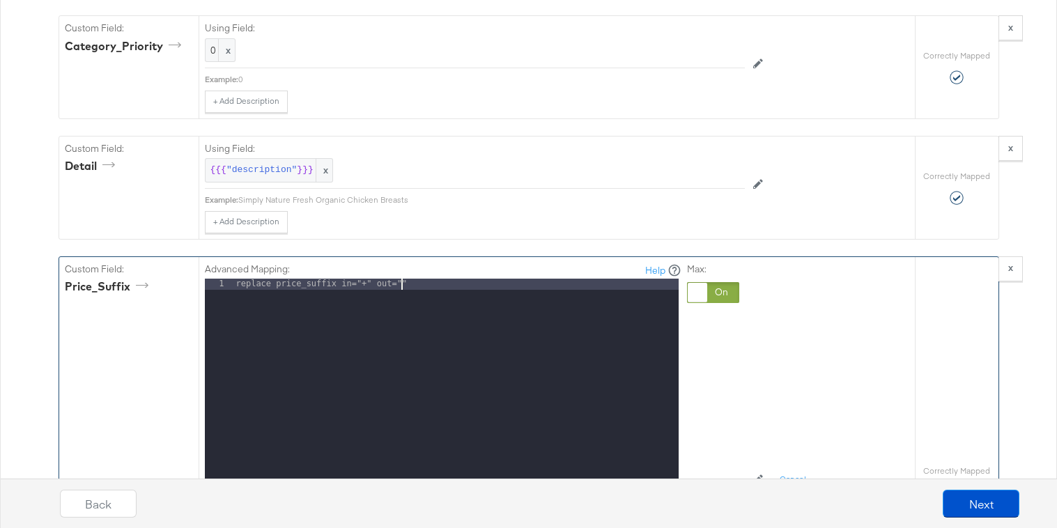
click at [232, 290] on div "1" at bounding box center [219, 284] width 29 height 11
click at [234, 288] on div "replace price_suffix in="+" out=""" at bounding box center [455, 464] width 445 height 371
click at [431, 282] on div "{{ replace price_suffix in= "+" out= """ at bounding box center [455, 464] width 445 height 371
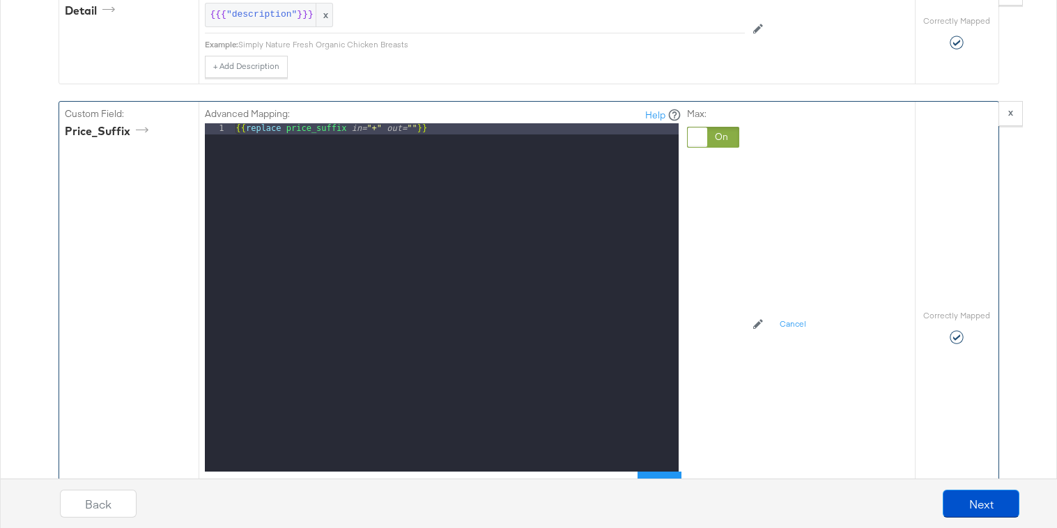
scroll to position [1719, 0]
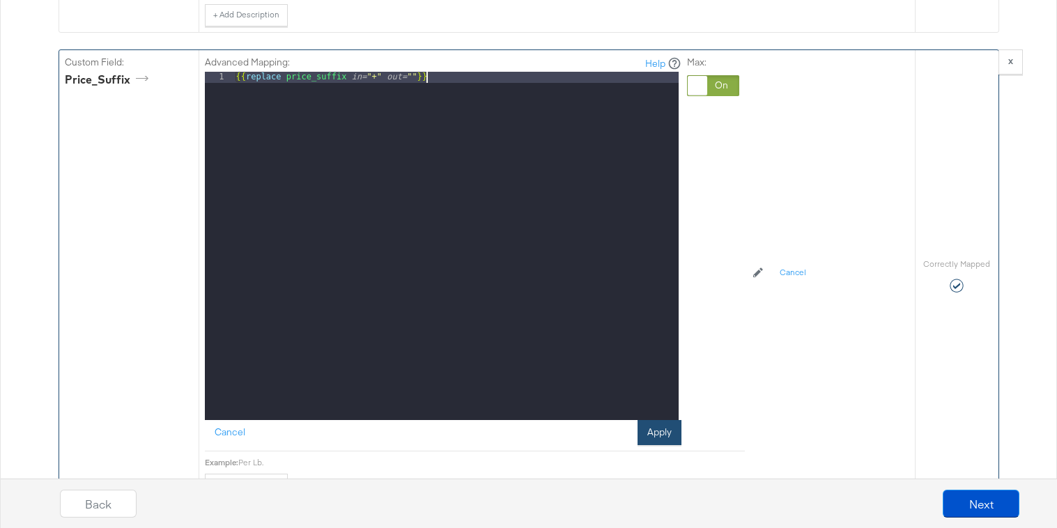
click at [661, 431] on button "Apply" at bounding box center [659, 432] width 44 height 25
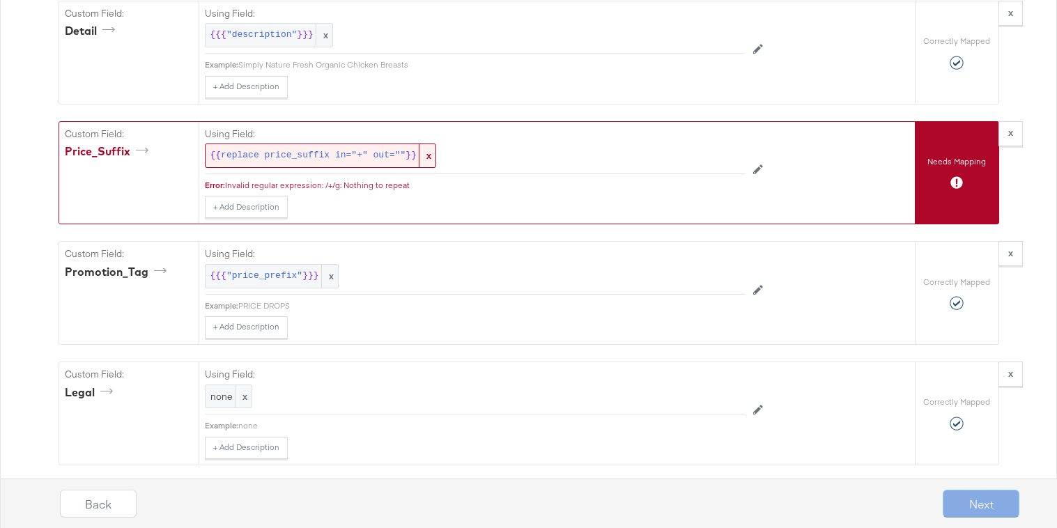
scroll to position [1646, 0]
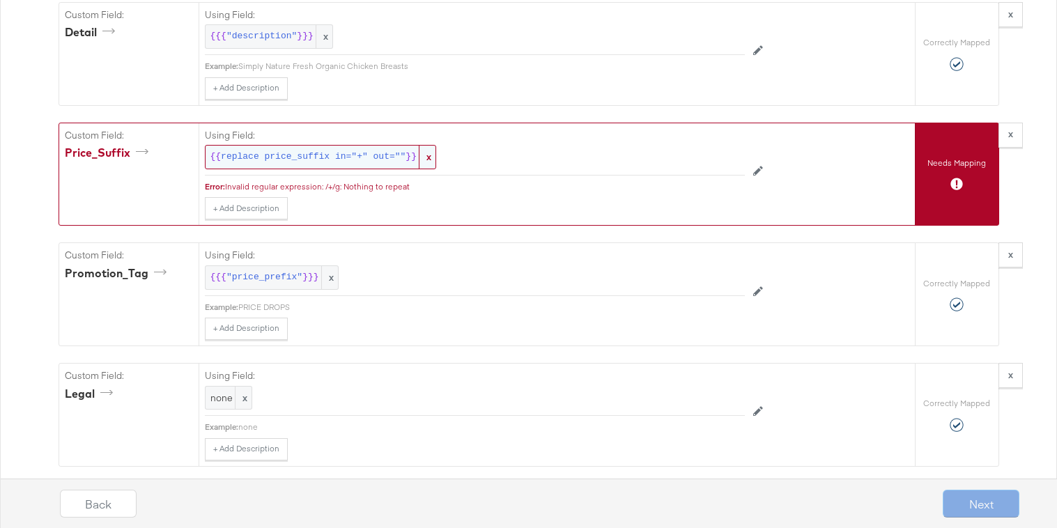
click at [314, 162] on span "replace price_suffix in="+" out=""" at bounding box center [313, 156] width 185 height 13
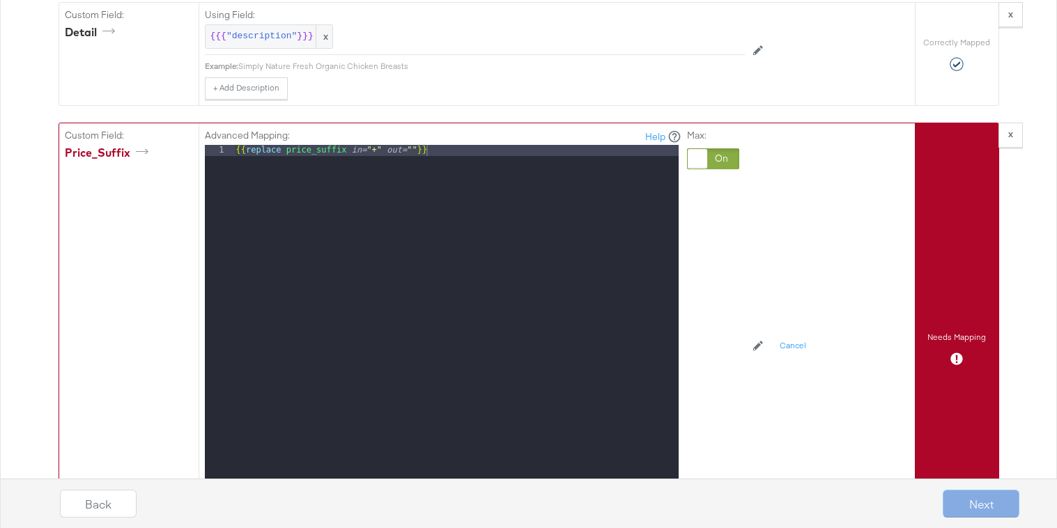
click at [371, 155] on div "{{ replace price_suffix in= "+" out= "" }}" at bounding box center [455, 330] width 445 height 371
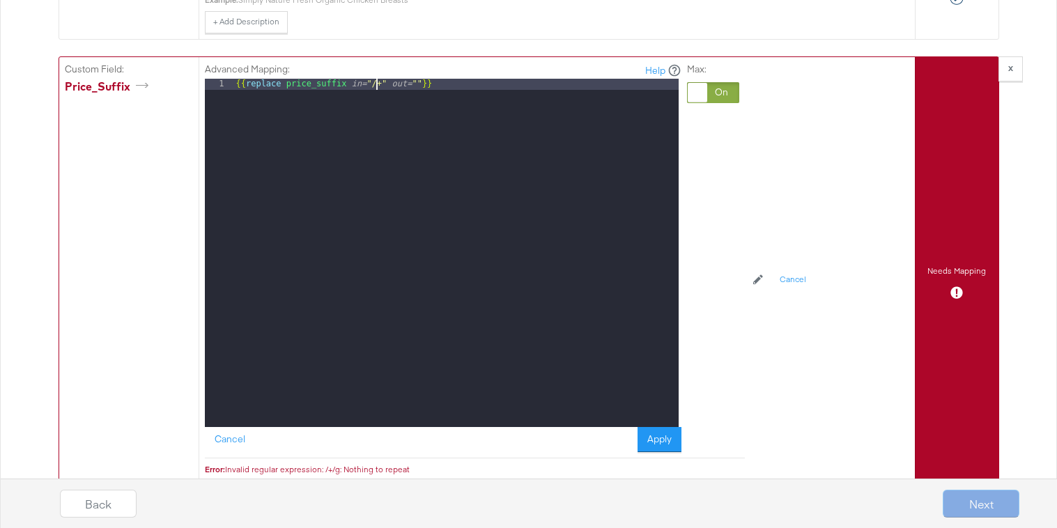
scroll to position [1711, 0]
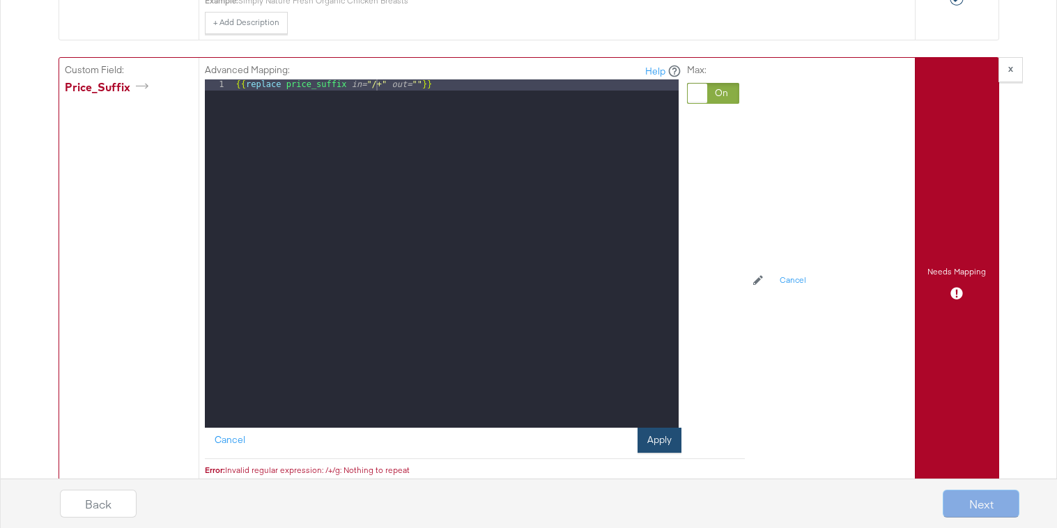
click at [665, 447] on button "Apply" at bounding box center [659, 440] width 44 height 25
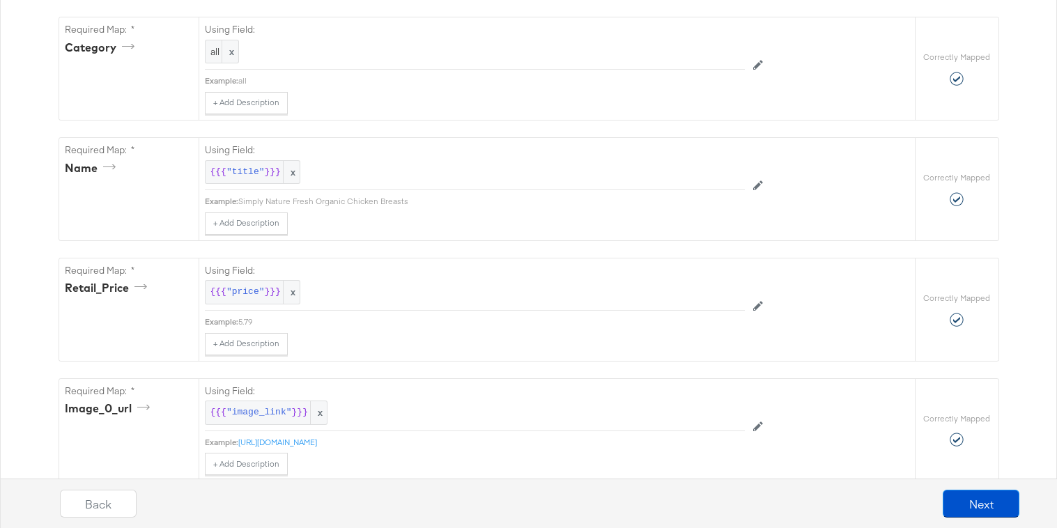
scroll to position [169, 0]
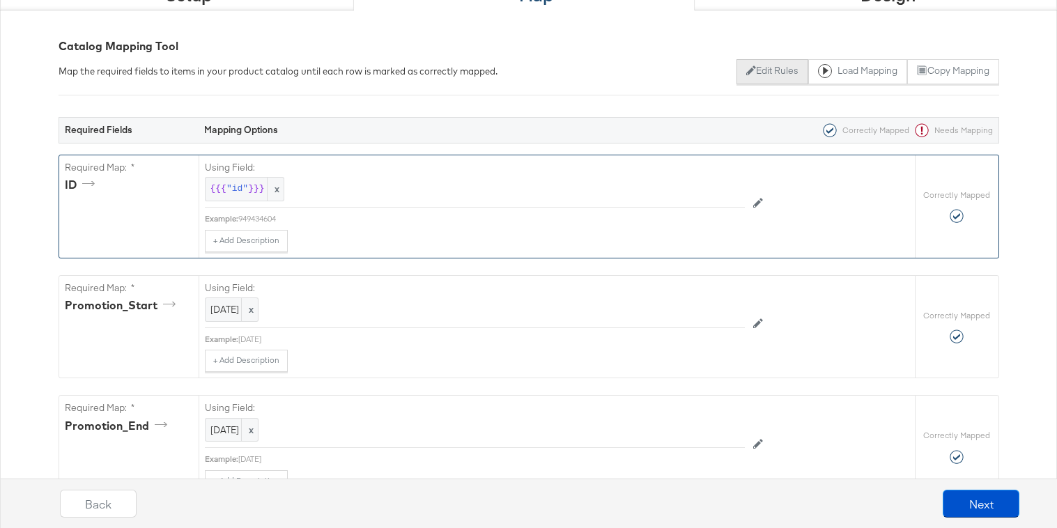
click at [748, 72] on button "Edit Rules" at bounding box center [772, 71] width 72 height 25
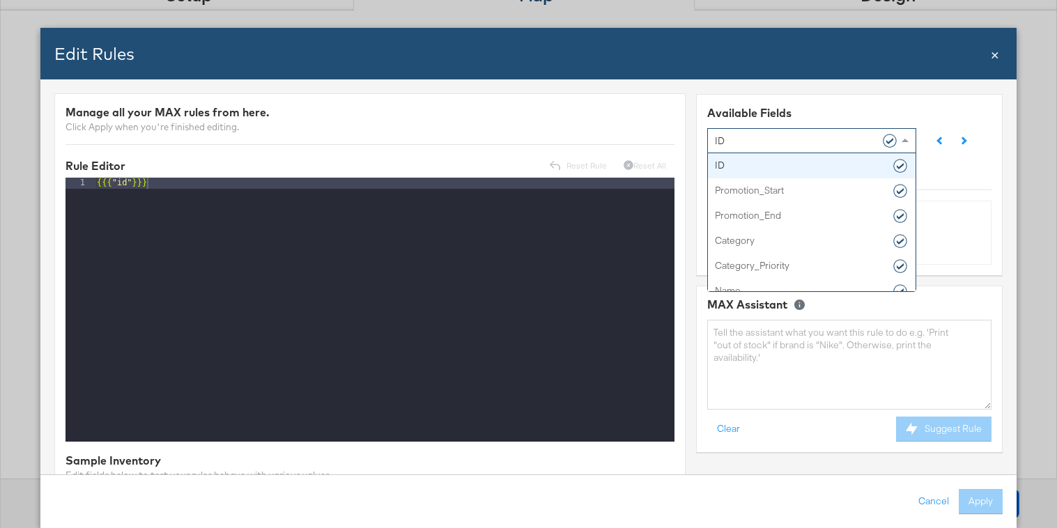
click at [774, 140] on div "ID" at bounding box center [806, 140] width 183 height 24
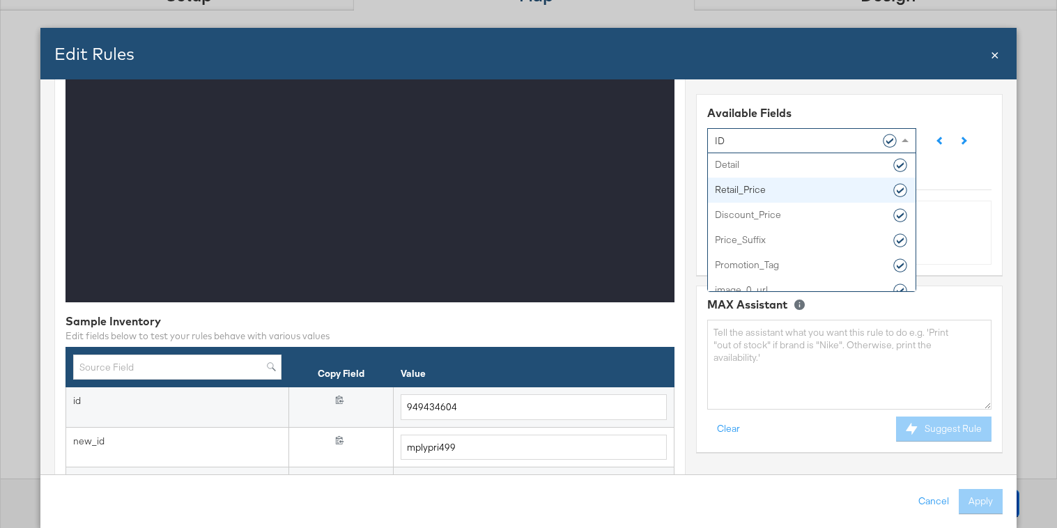
scroll to position [152, 0]
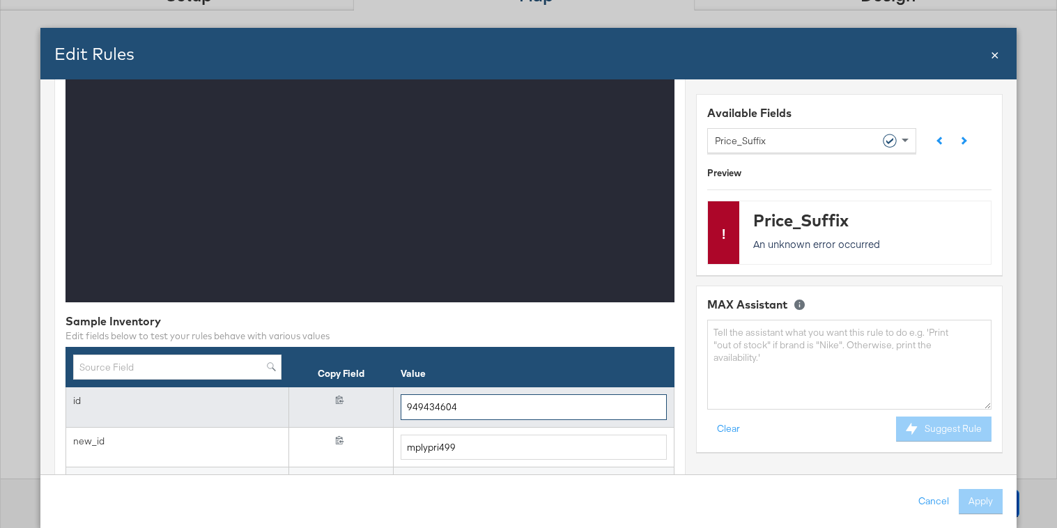
click at [447, 417] on input "949434604" at bounding box center [534, 407] width 266 height 26
paste input "059"
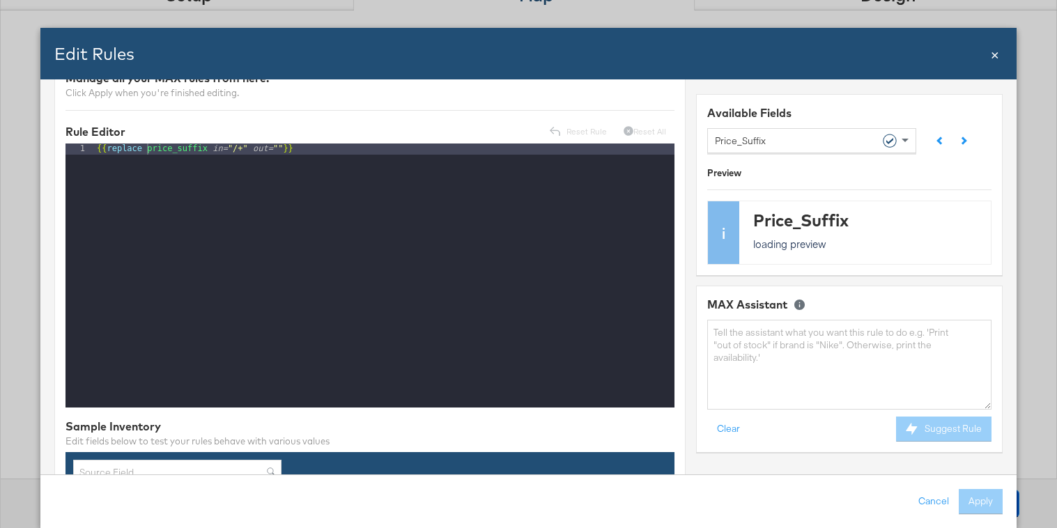
scroll to position [0, 0]
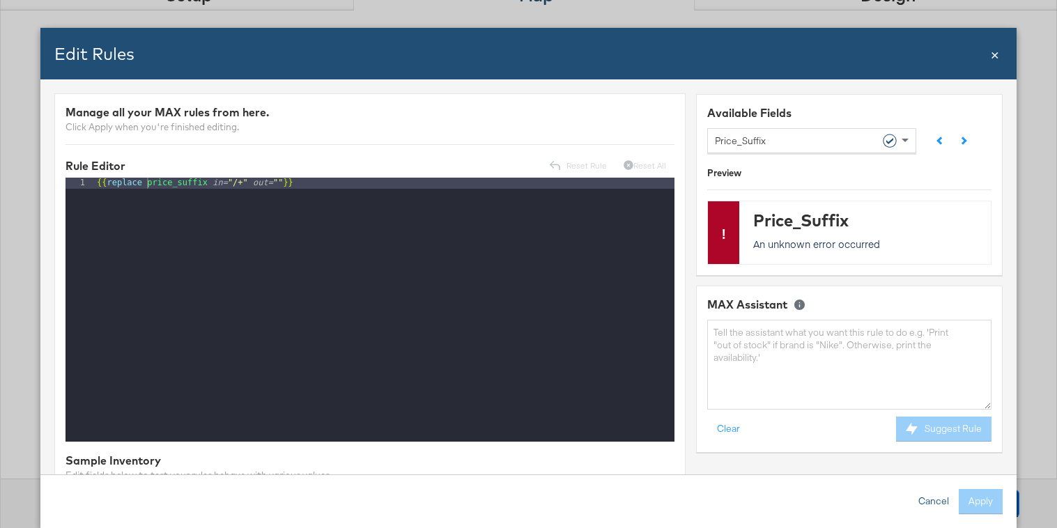
type input "949434059"
click at [924, 500] on button "Cancel" at bounding box center [934, 501] width 50 height 25
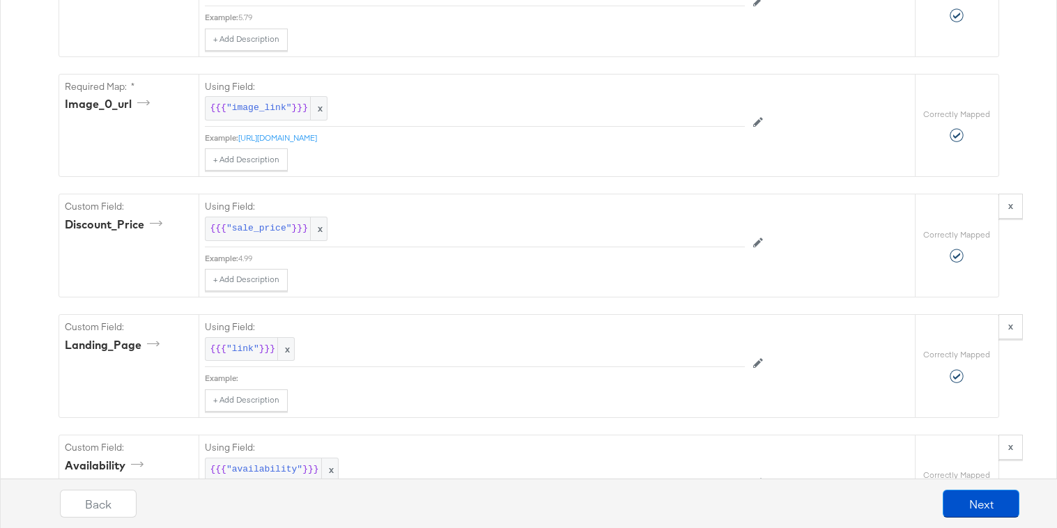
scroll to position [1412, 0]
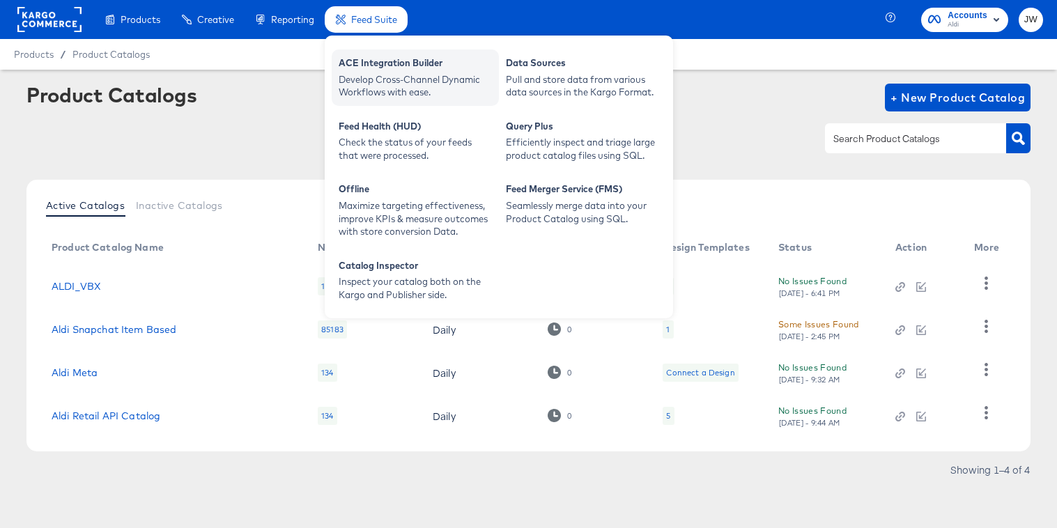
click at [423, 91] on div "Develop Cross-Channel Dynamic Workflows with ease." at bounding box center [415, 86] width 153 height 26
